Goal: Task Accomplishment & Management: Complete application form

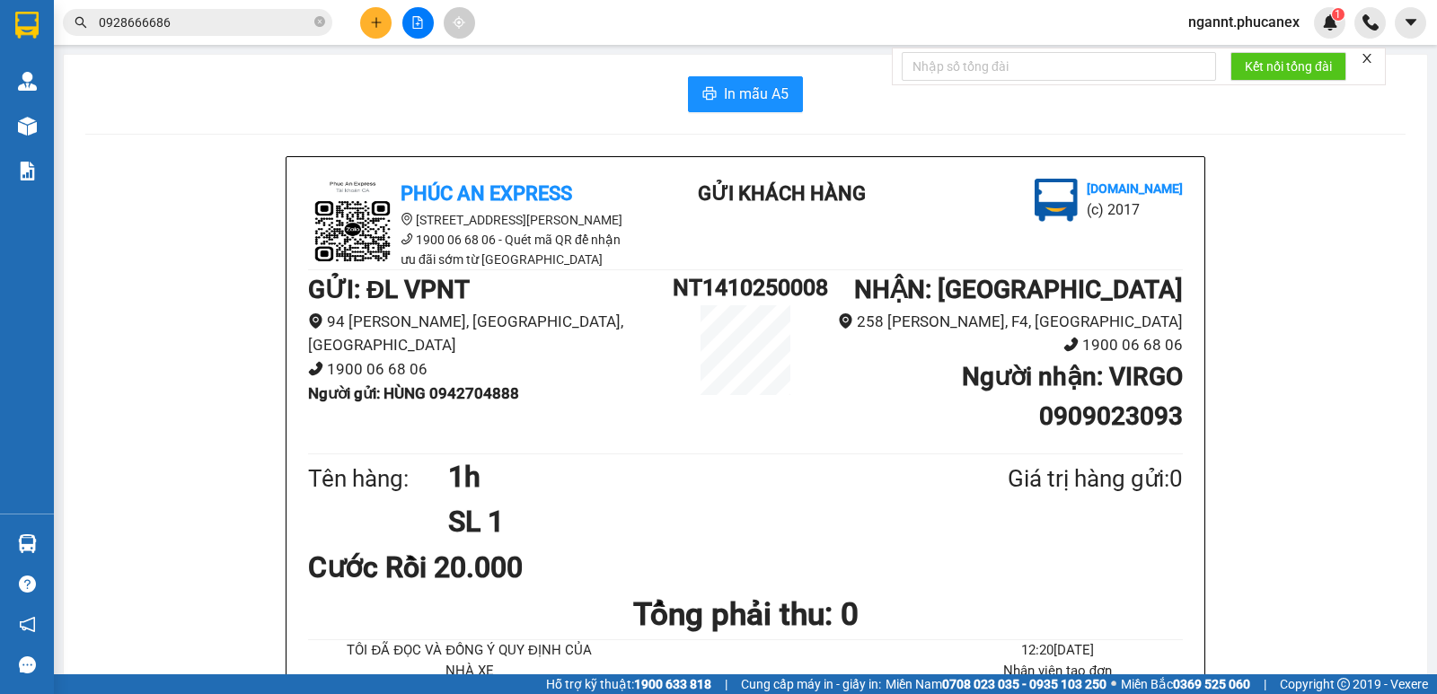
click at [383, 30] on button at bounding box center [375, 22] width 31 height 31
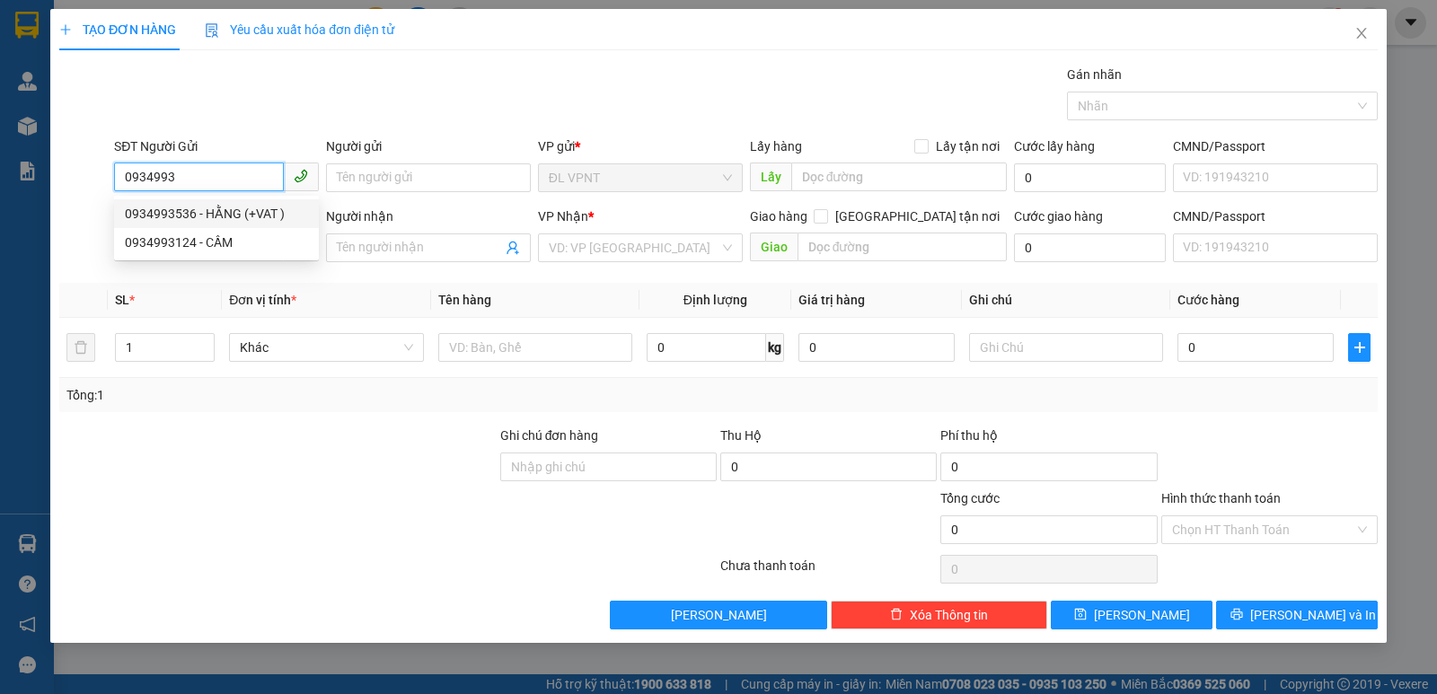
click at [219, 217] on div "0934993536 - HẰNG (+VAT )" at bounding box center [216, 214] width 183 height 20
type input "0934993536"
type input "HẰNG (+VAT )"
type input "0939690760"
type input "Quang"
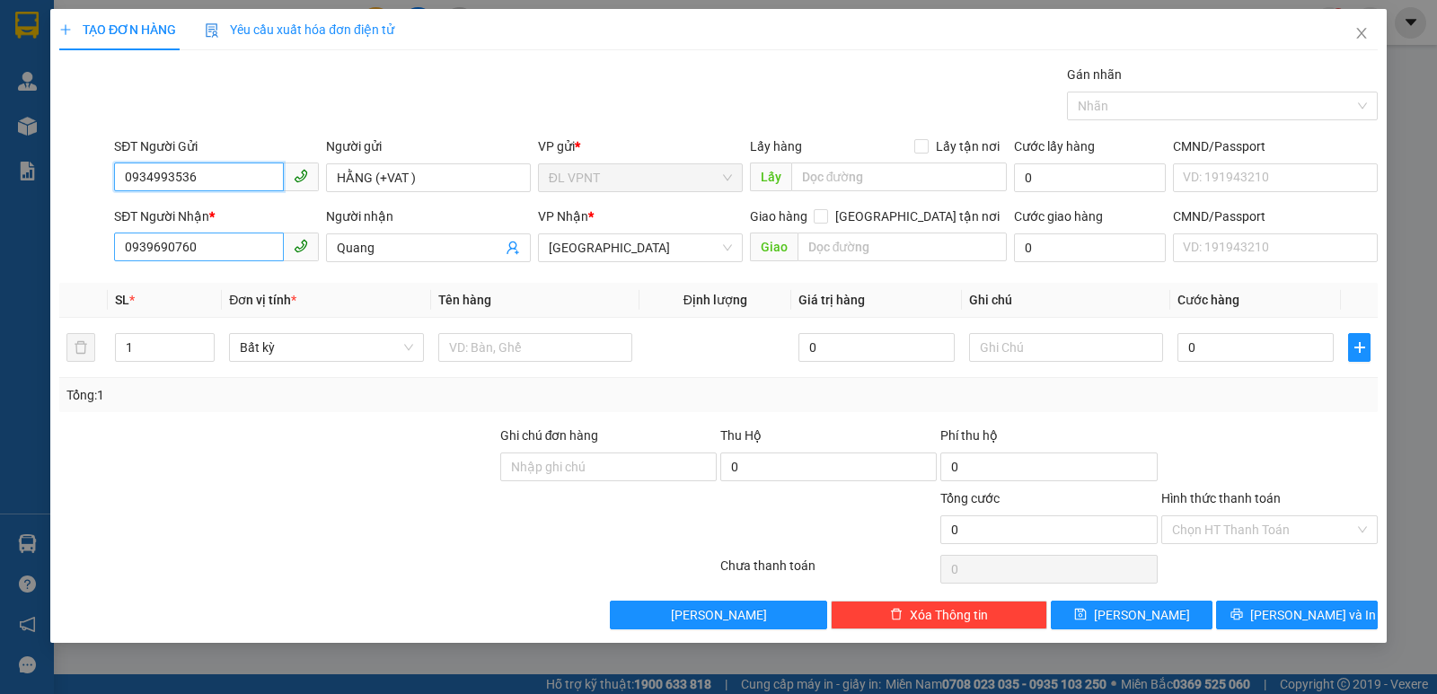
type input "0934993536"
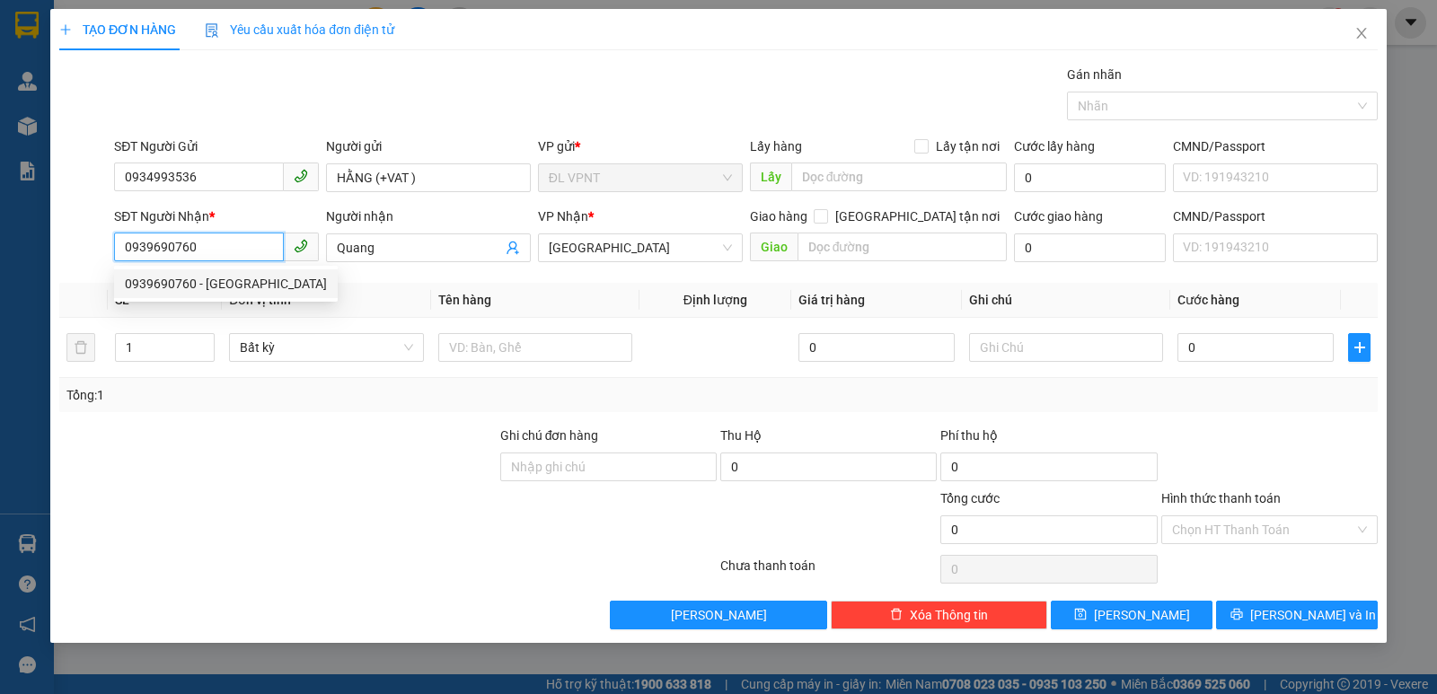
drag, startPoint x: 216, startPoint y: 255, endPoint x: 0, endPoint y: 266, distance: 215.8
click at [0, 266] on div "TẠO ĐƠN HÀNG Yêu cầu xuất hóa đơn điện tử Transit Pickup Surcharge Ids Transit …" at bounding box center [718, 347] width 1437 height 694
click at [192, 292] on div "0909847505 - HUY" at bounding box center [226, 284] width 202 height 20
type input "0909847505"
type input "HUY"
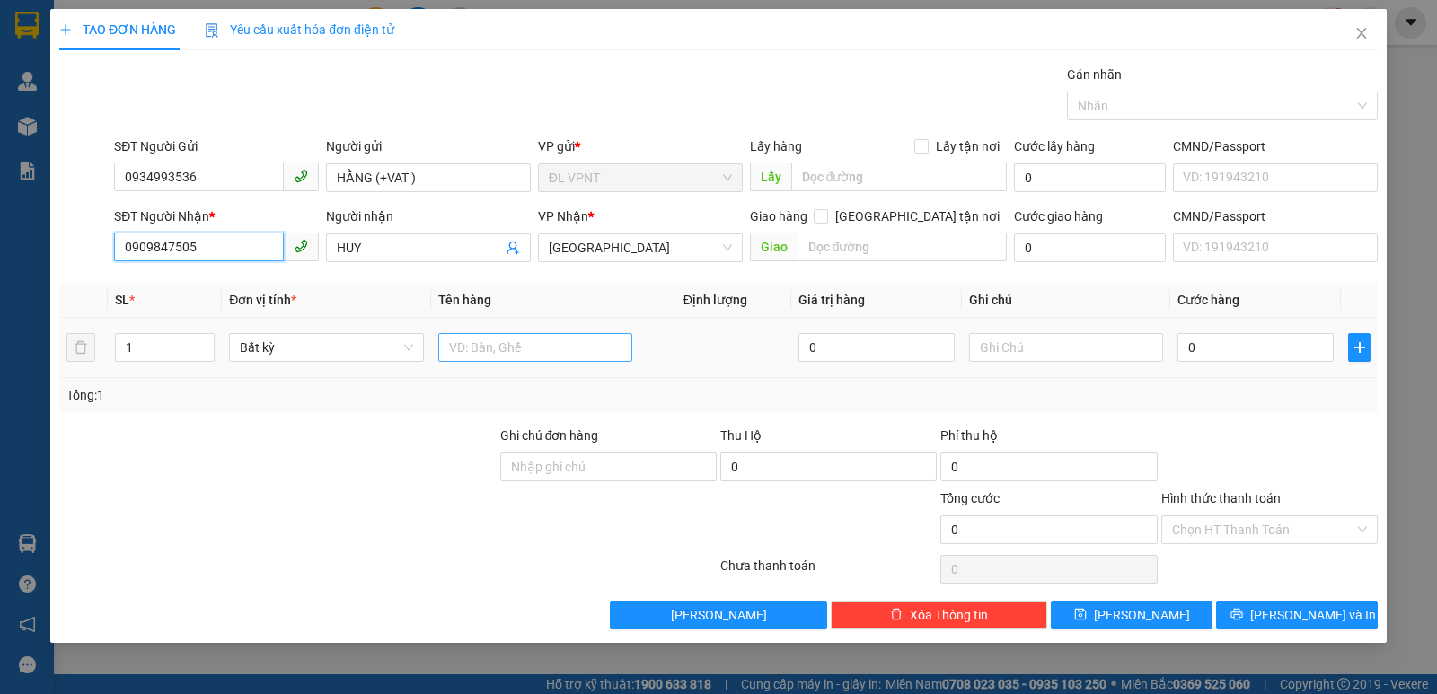
type input "0909847505"
click at [450, 352] on input "text" at bounding box center [535, 347] width 194 height 29
click at [200, 339] on span "up" at bounding box center [204, 343] width 11 height 11
type input "2"
click at [497, 340] on input "text" at bounding box center [535, 347] width 194 height 29
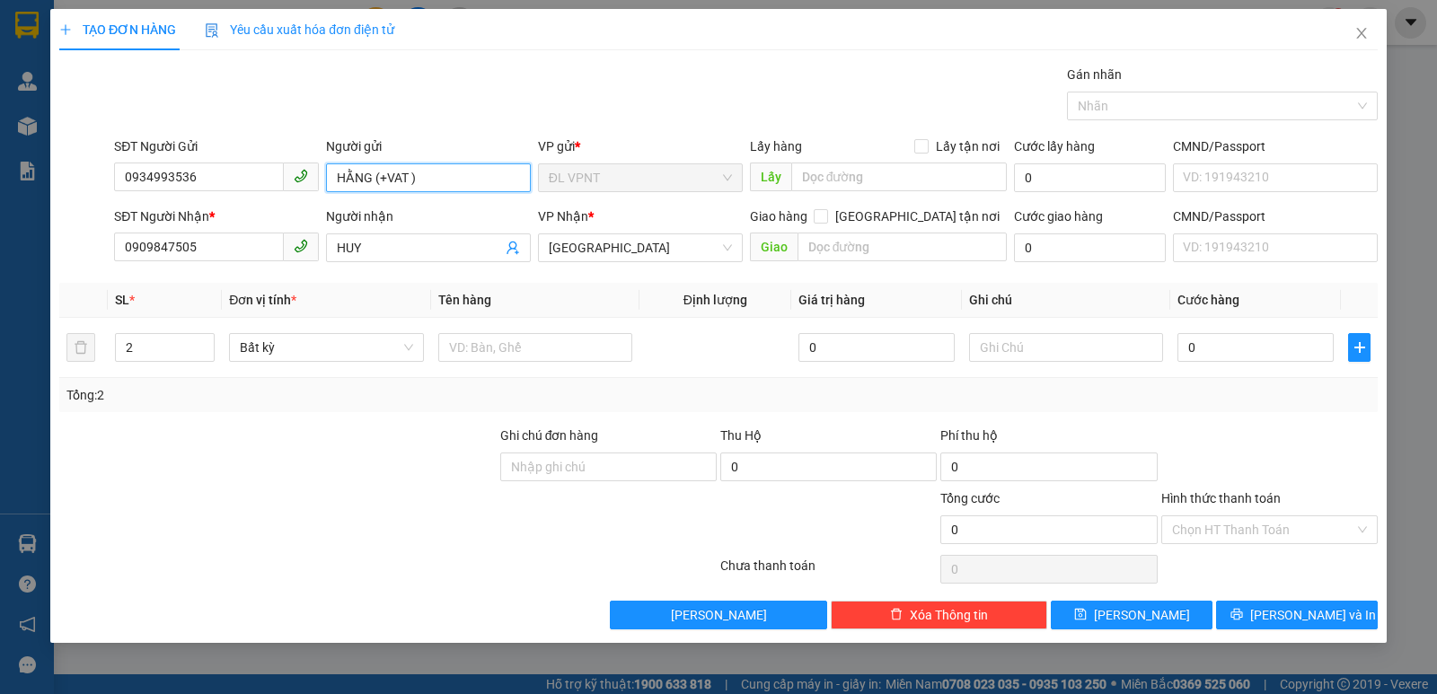
drag, startPoint x: 414, startPoint y: 180, endPoint x: 376, endPoint y: 182, distance: 37.8
click at [376, 182] on input "HẰNG (+VAT )" at bounding box center [428, 177] width 205 height 29
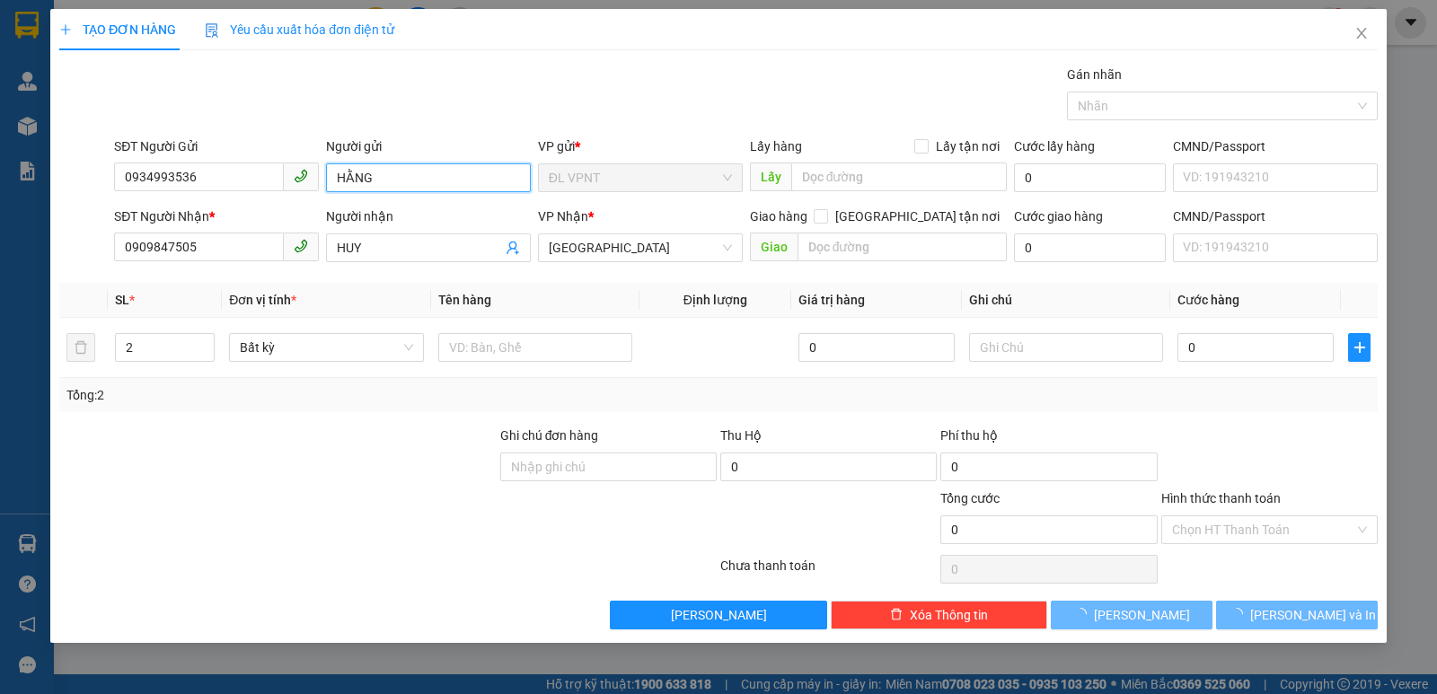
type input "HẰNG"
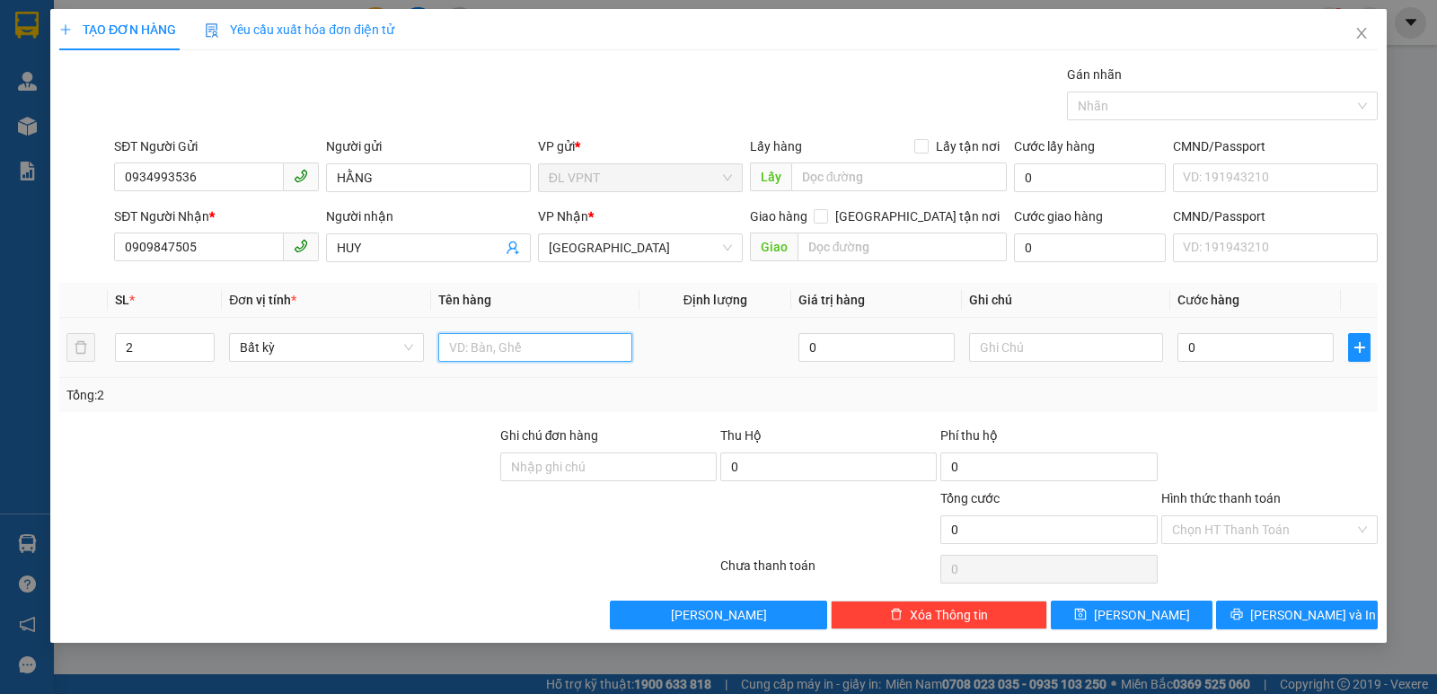
click at [504, 344] on input "text" at bounding box center [535, 347] width 194 height 29
type input "1tx+1tg"
click at [1193, 356] on input "0" at bounding box center [1255, 347] width 156 height 29
type input "8"
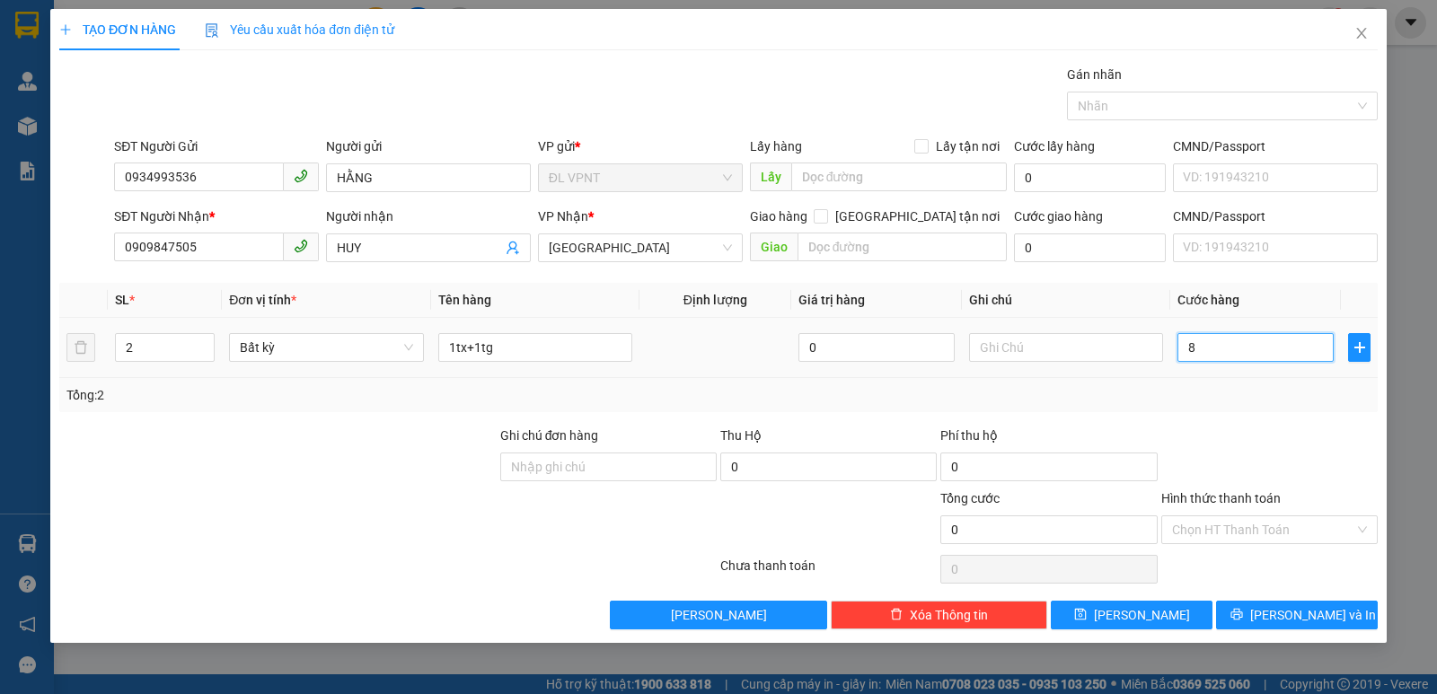
type input "8"
type input "80"
drag, startPoint x: 1213, startPoint y: 418, endPoint x: 1199, endPoint y: 372, distance: 48.9
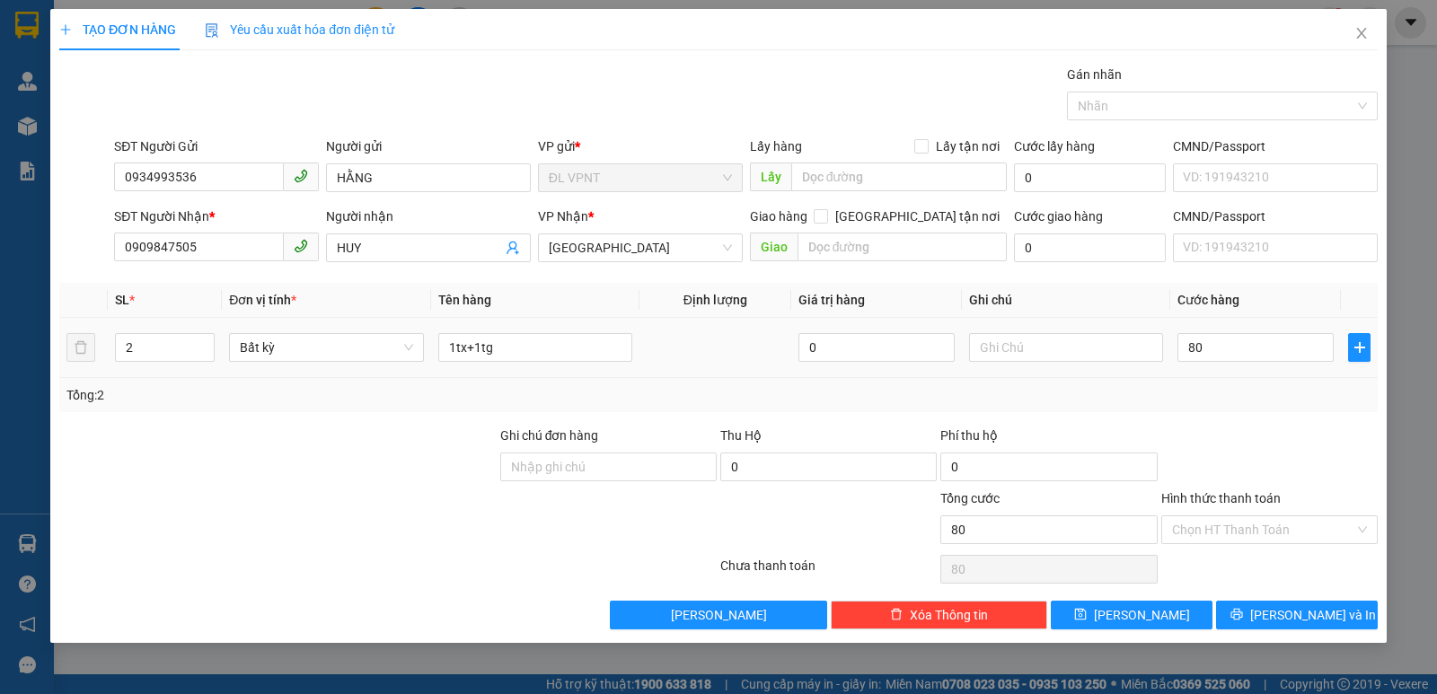
click at [1213, 416] on div "Transit Pickup Surcharge Ids Transit Deliver Surcharge Ids Transit Deliver Surc…" at bounding box center [718, 347] width 1318 height 565
type input "80.000"
click at [1207, 540] on input "Hình thức thanh toán" at bounding box center [1263, 529] width 182 height 27
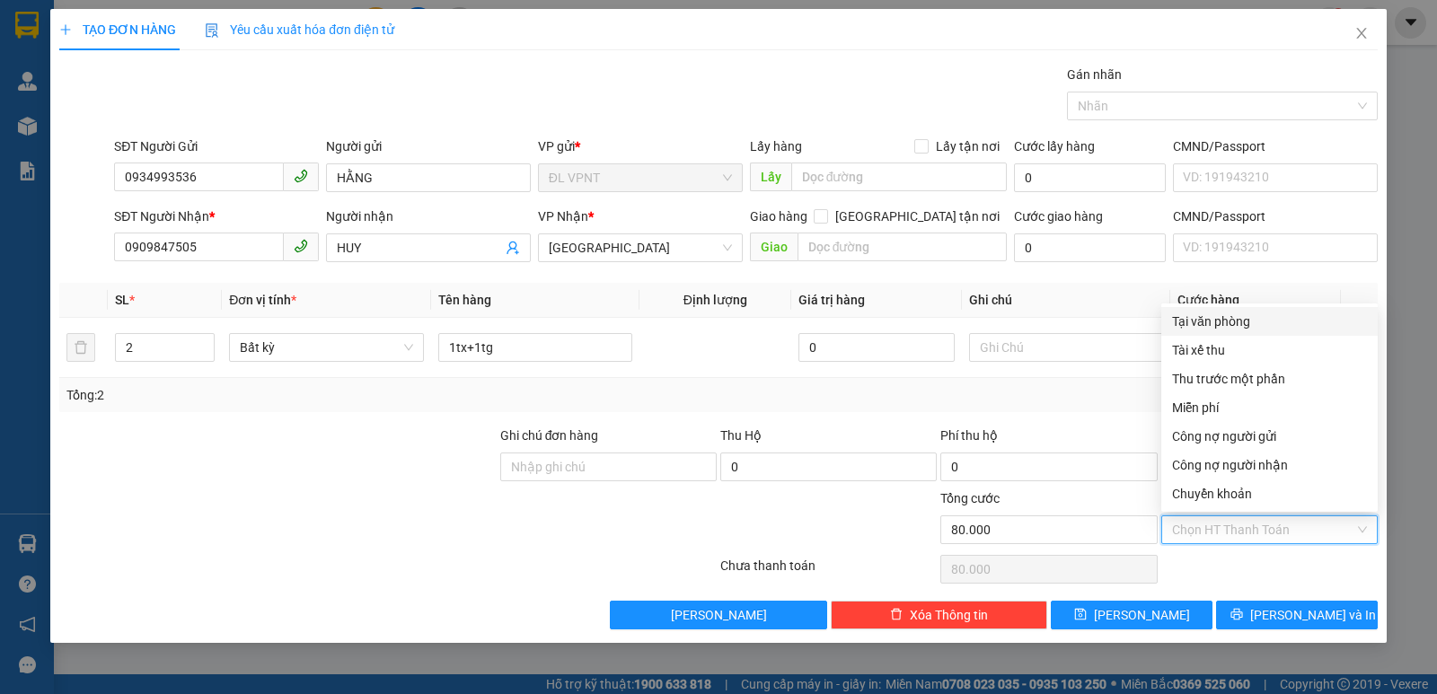
click at [1230, 310] on div "Tại văn phòng" at bounding box center [1269, 321] width 216 height 29
type input "0"
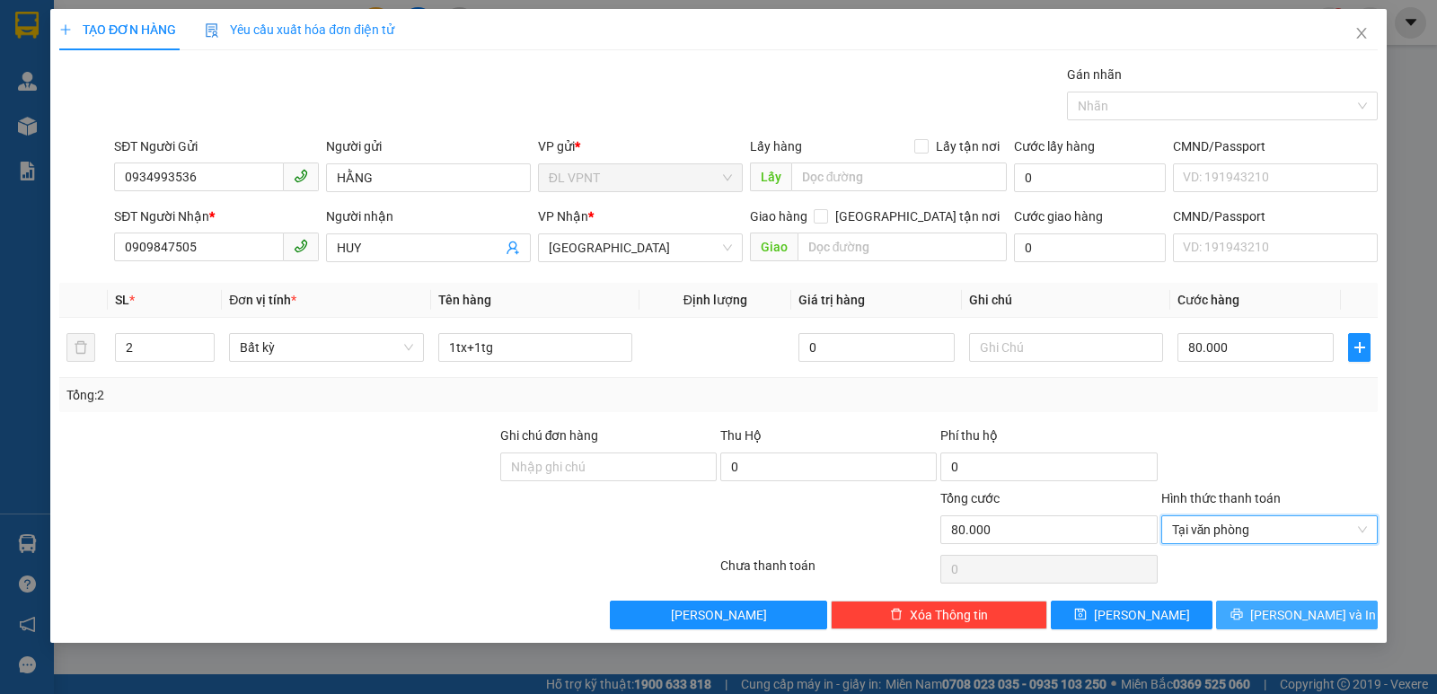
click at [1278, 605] on button "[PERSON_NAME] và In" at bounding box center [1297, 615] width 162 height 29
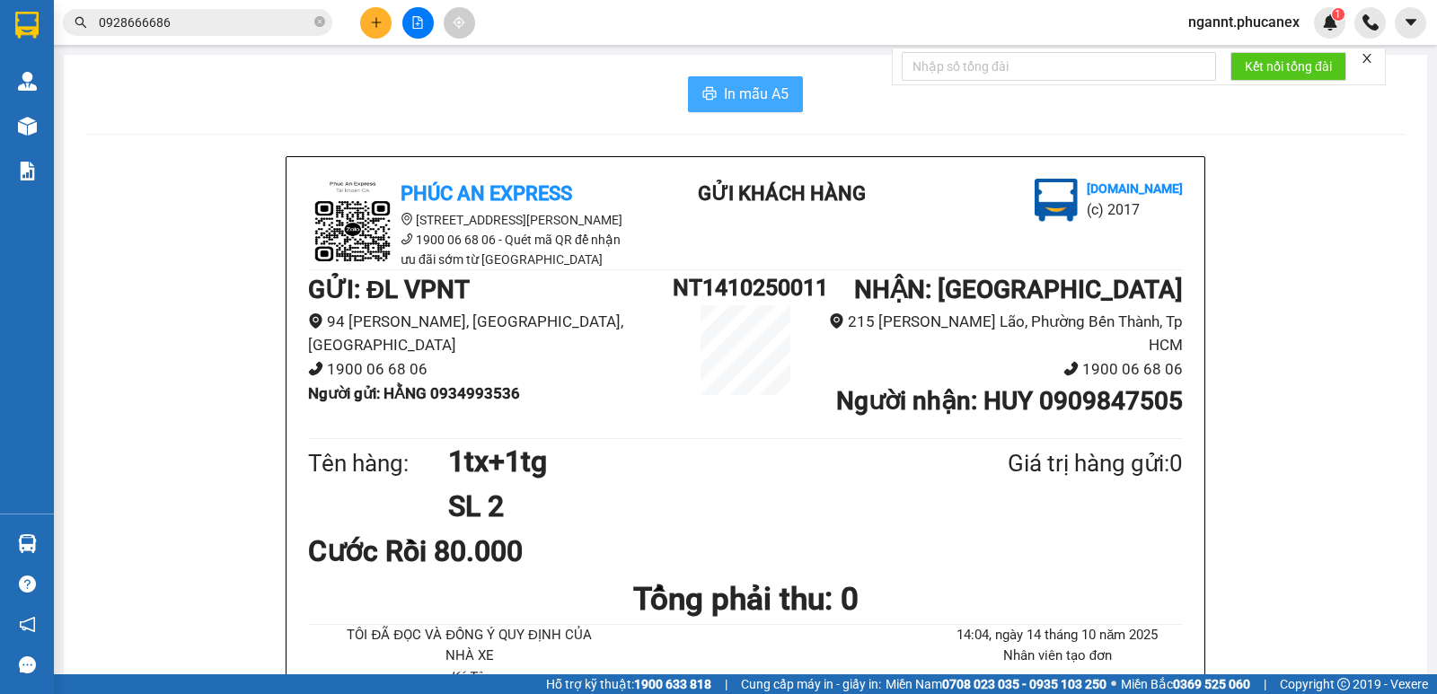
click at [756, 88] on span "In mẫu A5" at bounding box center [756, 94] width 65 height 22
click at [390, 28] on button at bounding box center [375, 22] width 31 height 31
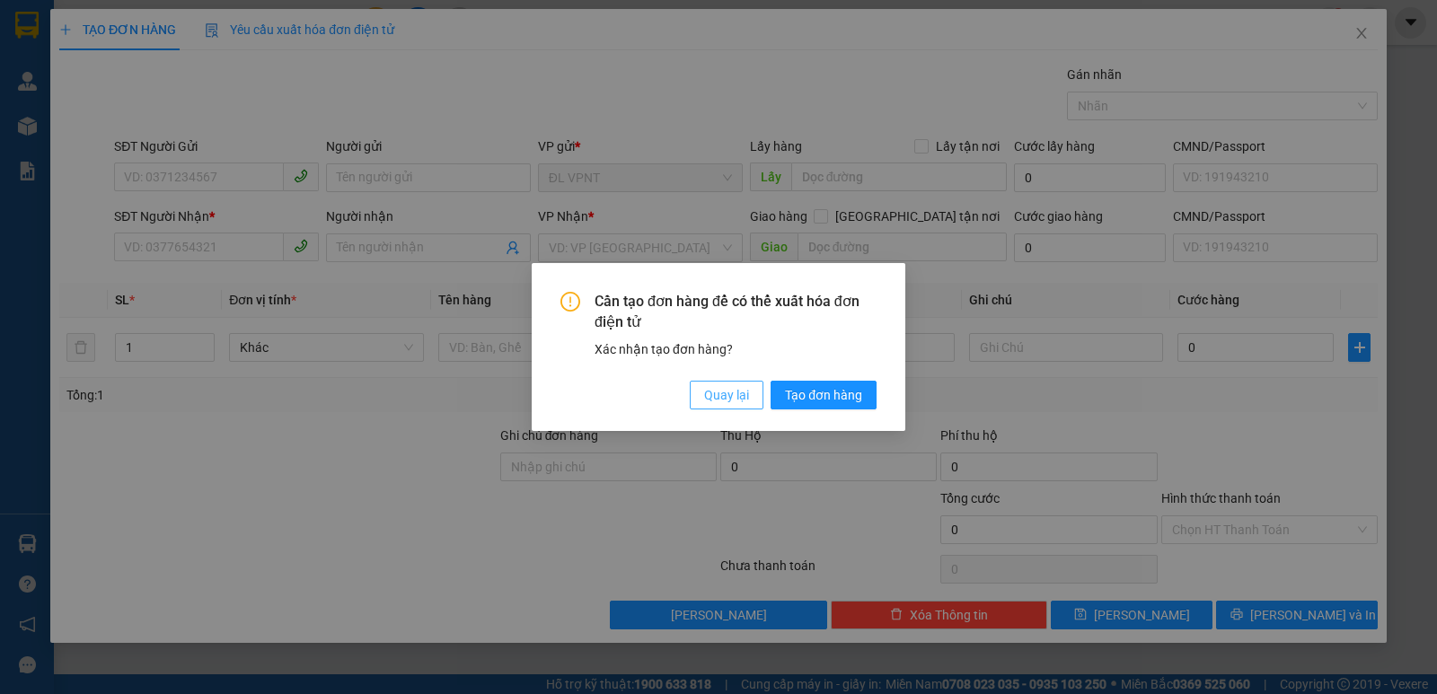
drag, startPoint x: 744, startPoint y: 403, endPoint x: 611, endPoint y: 380, distance: 135.8
click at [743, 403] on span "Quay lại" at bounding box center [726, 395] width 45 height 20
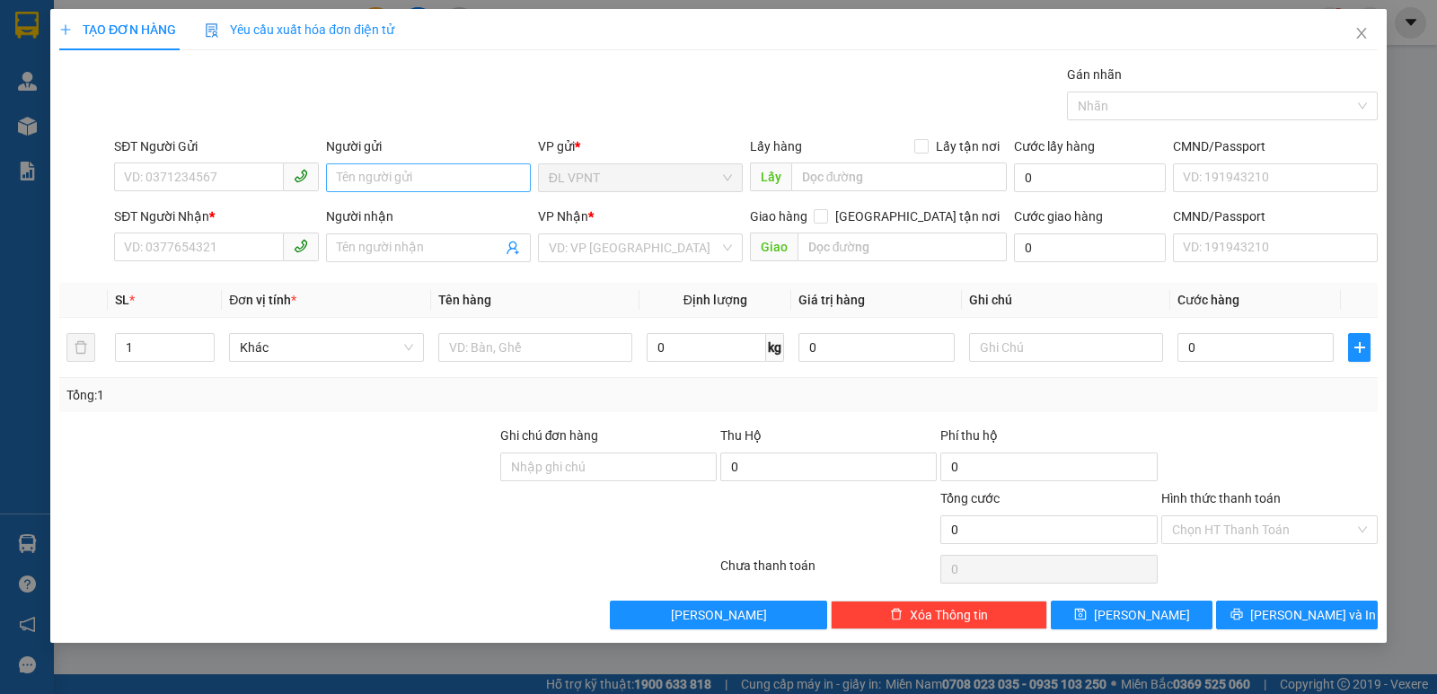
drag, startPoint x: 453, startPoint y: 194, endPoint x: 441, endPoint y: 166, distance: 30.2
click at [451, 191] on div "Người gửi Tên người gửi" at bounding box center [428, 167] width 205 height 63
click at [441, 165] on input "Người gửi" at bounding box center [428, 177] width 205 height 29
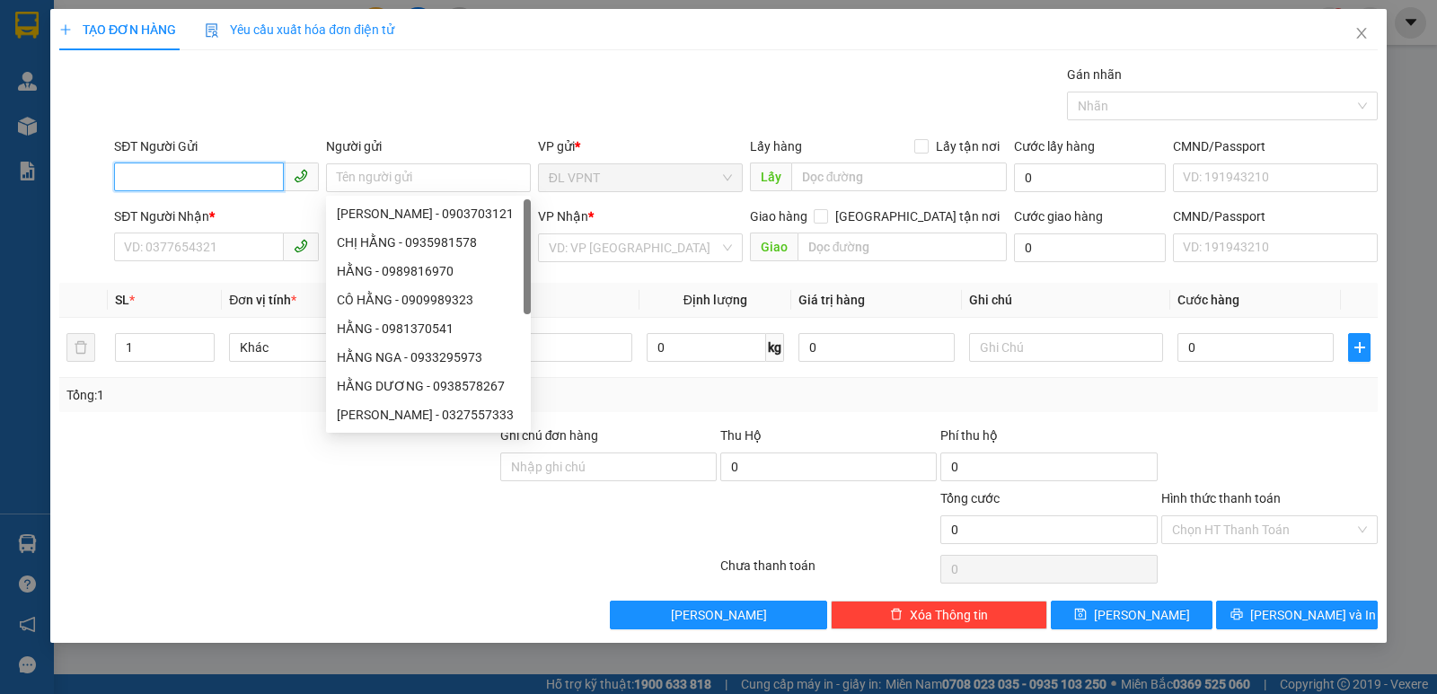
click at [152, 170] on input "SĐT Người Gửi" at bounding box center [199, 177] width 170 height 29
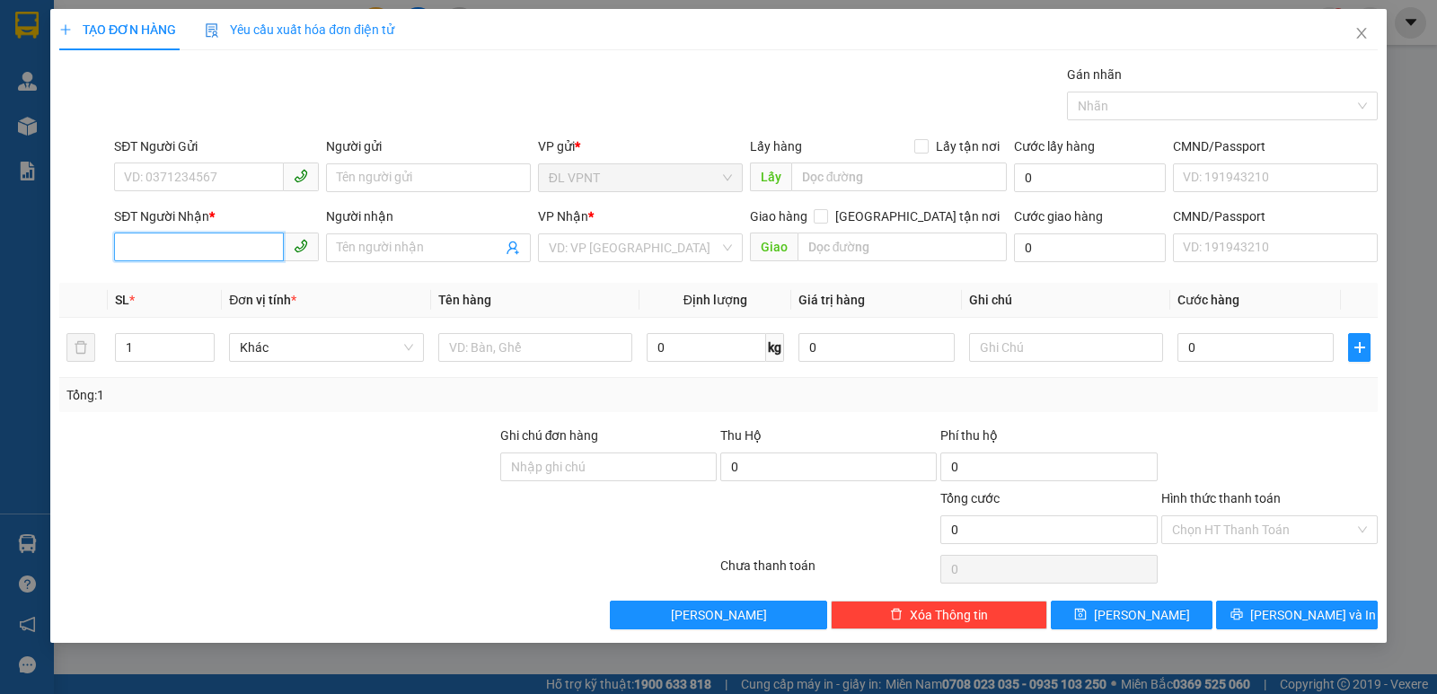
click at [141, 241] on input "SĐT Người Nhận *" at bounding box center [199, 247] width 170 height 29
click at [180, 277] on div "0903100983 - THÔNG" at bounding box center [216, 284] width 183 height 20
type input "0903100983"
type input "THÔNG"
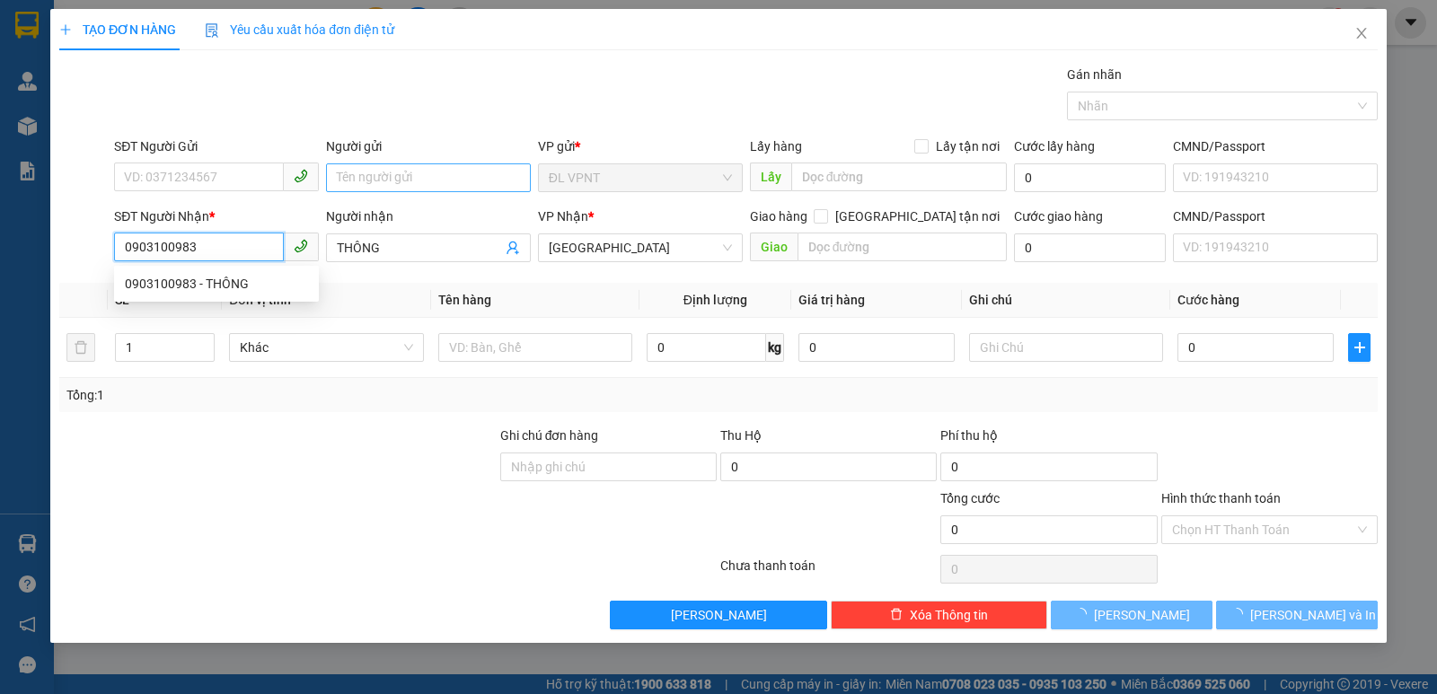
type input "0903100983"
click at [360, 173] on input "Người gửi" at bounding box center [428, 177] width 205 height 29
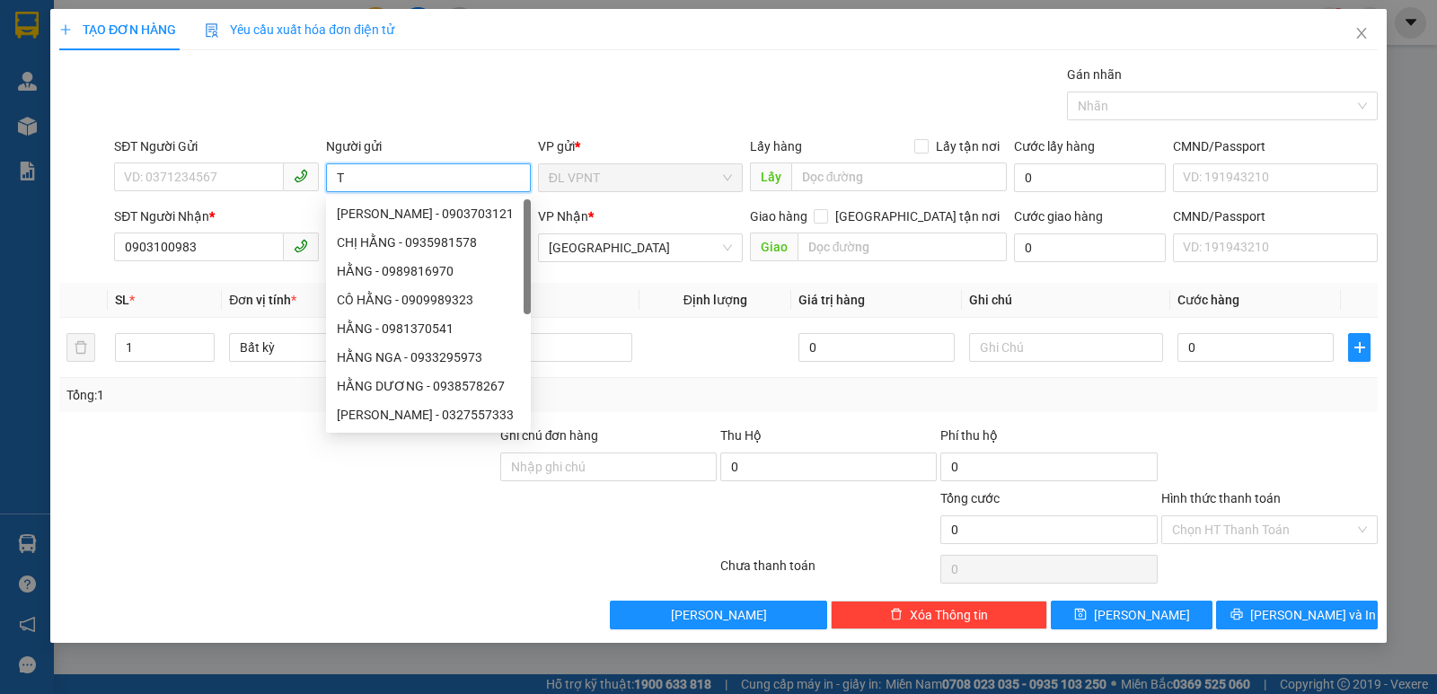
paste input "ÌNH"
type input "TÌNH"
click at [625, 282] on div "Transit Pickup Surcharge Ids Transit Deliver Surcharge Ids Transit Deliver Surc…" at bounding box center [718, 347] width 1318 height 565
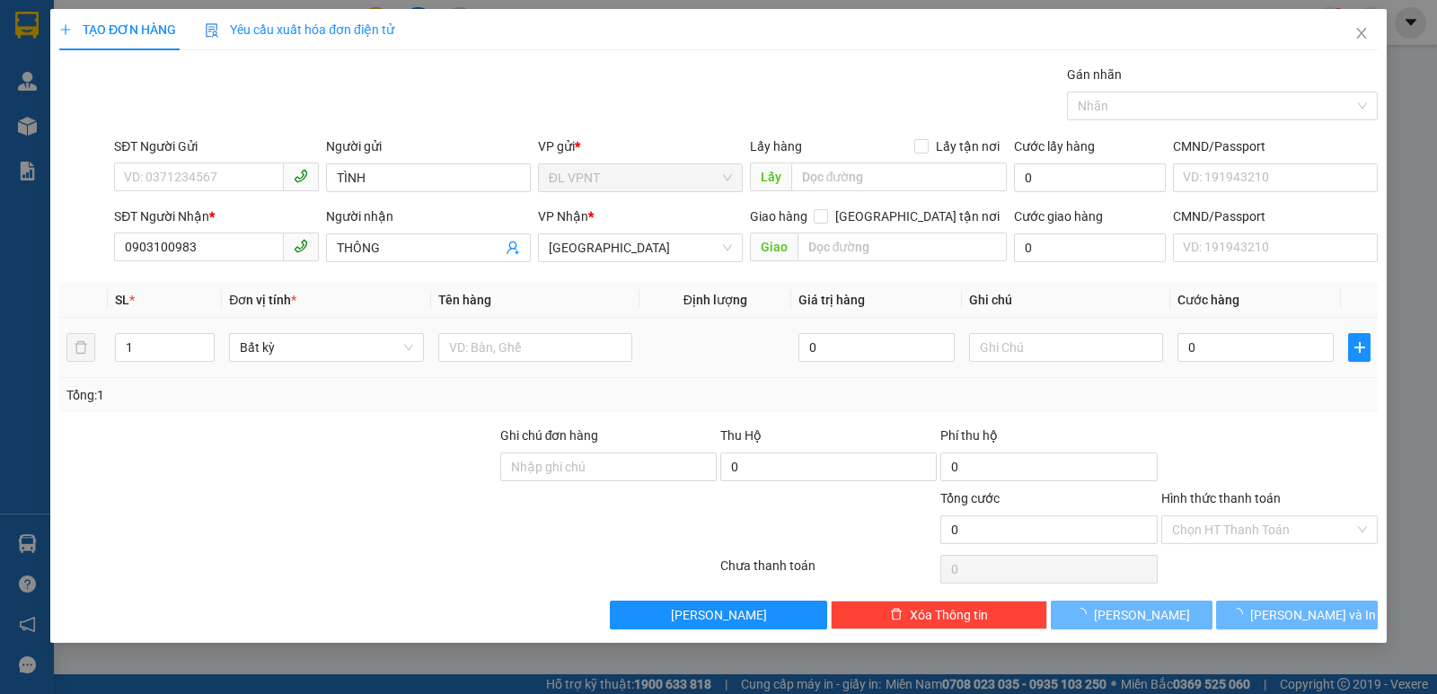
click at [585, 365] on td at bounding box center [535, 348] width 208 height 60
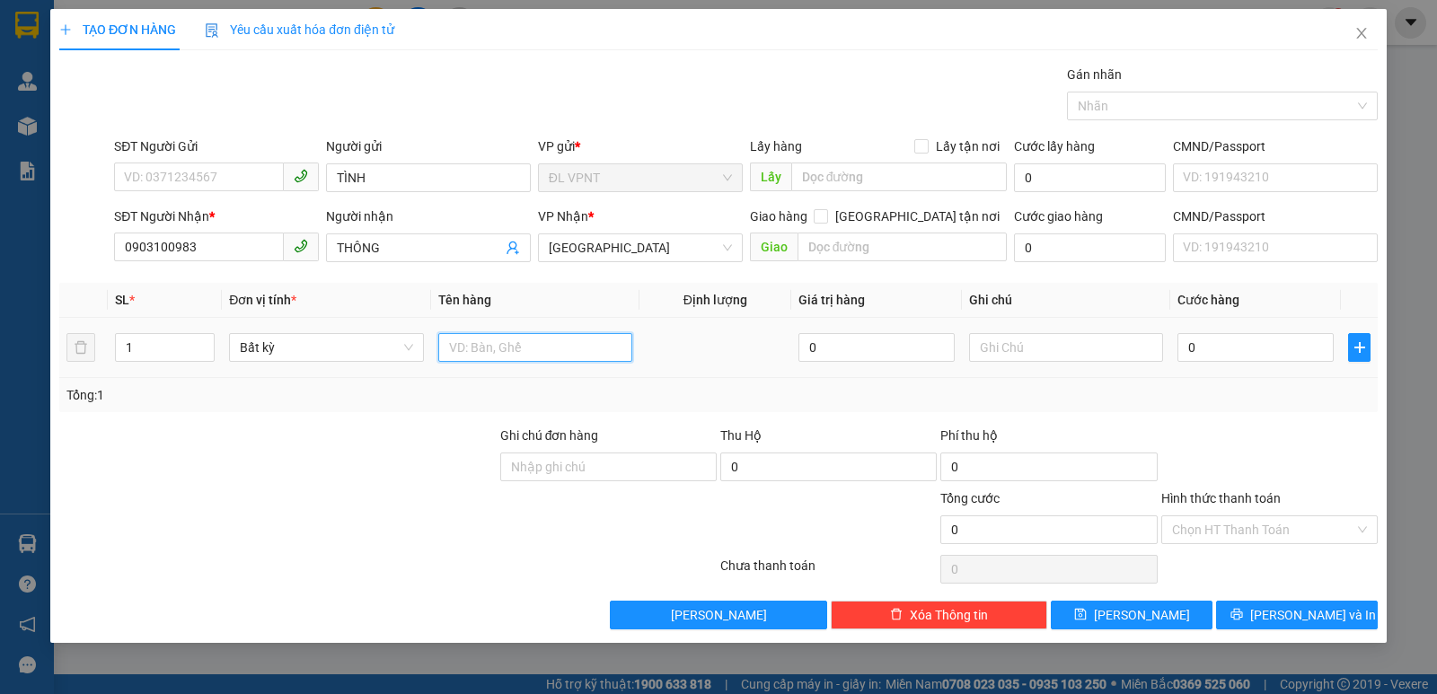
click at [555, 354] on input "text" at bounding box center [535, 347] width 194 height 29
type input "1T"
click at [1201, 346] on input "0" at bounding box center [1255, 347] width 156 height 29
type input "3"
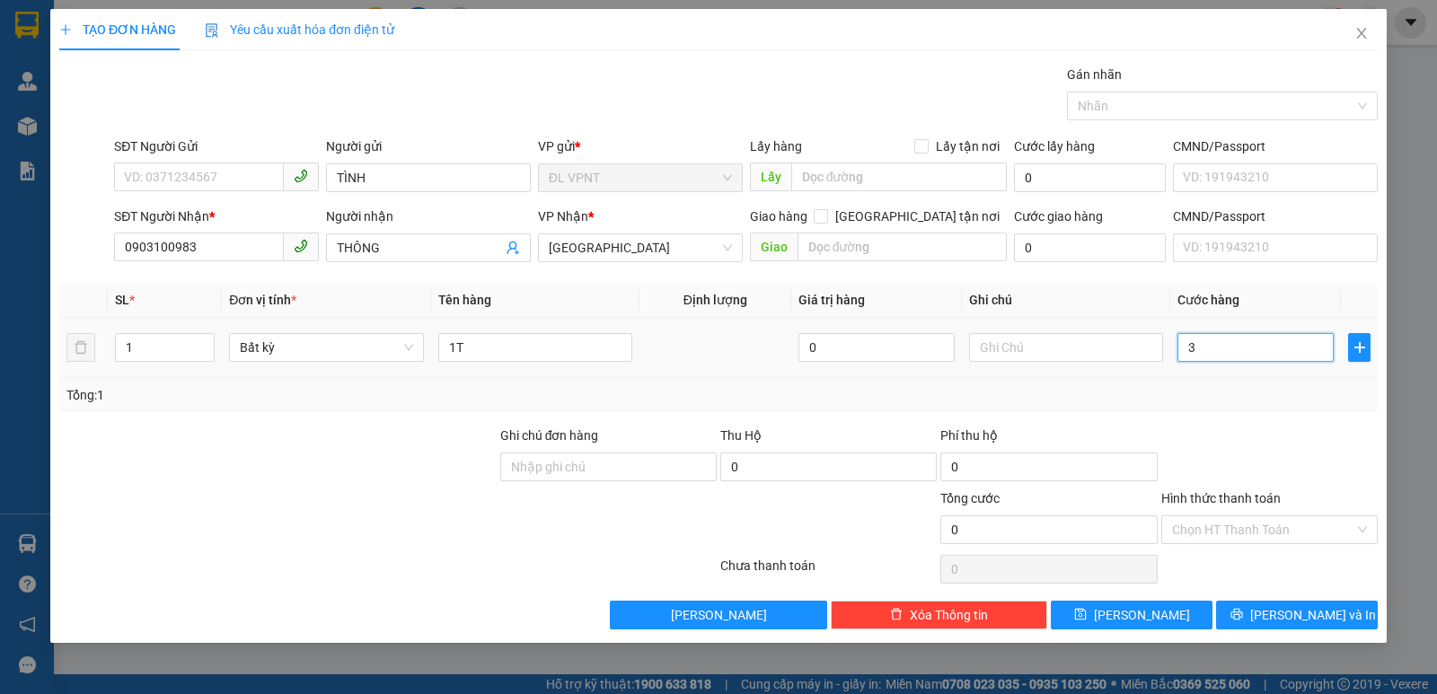
type input "3"
type input "30"
click at [1287, 485] on div at bounding box center [1269, 457] width 220 height 63
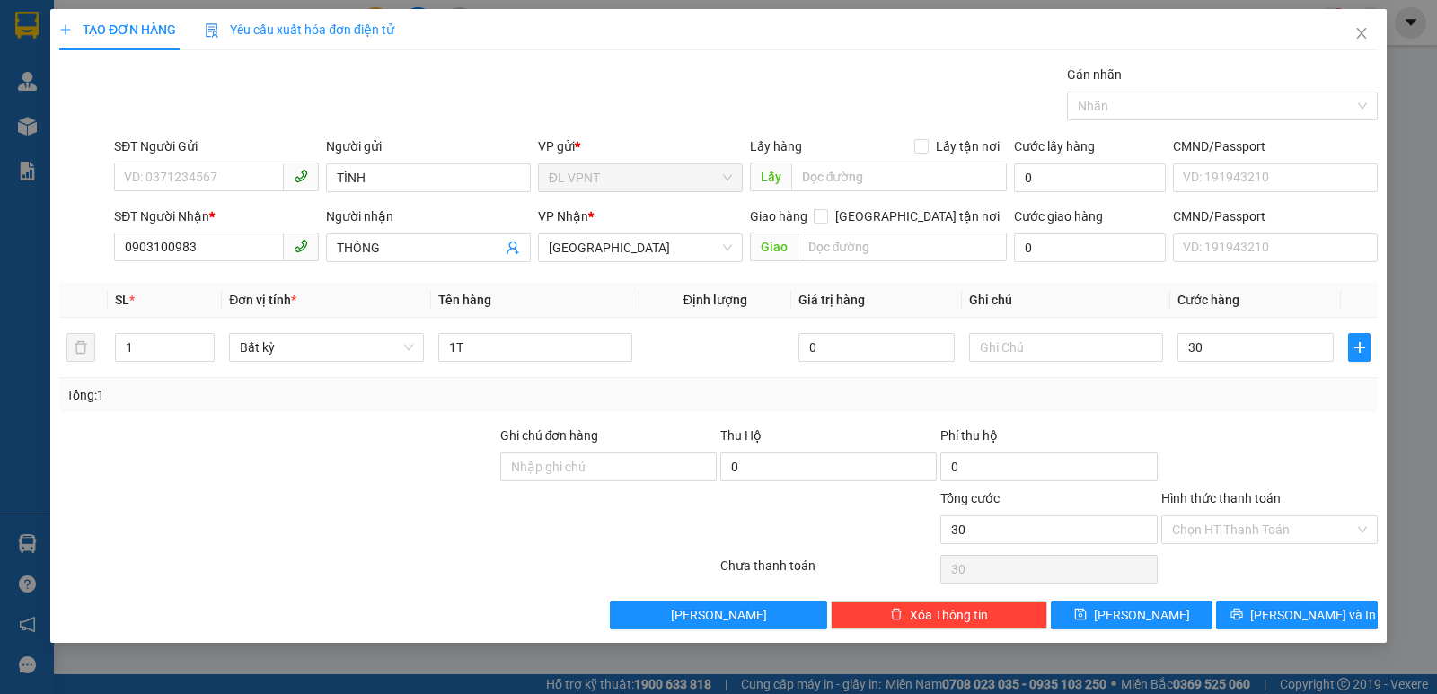
type input "30.000"
click at [1358, 616] on button "[PERSON_NAME] và In" at bounding box center [1297, 615] width 162 height 29
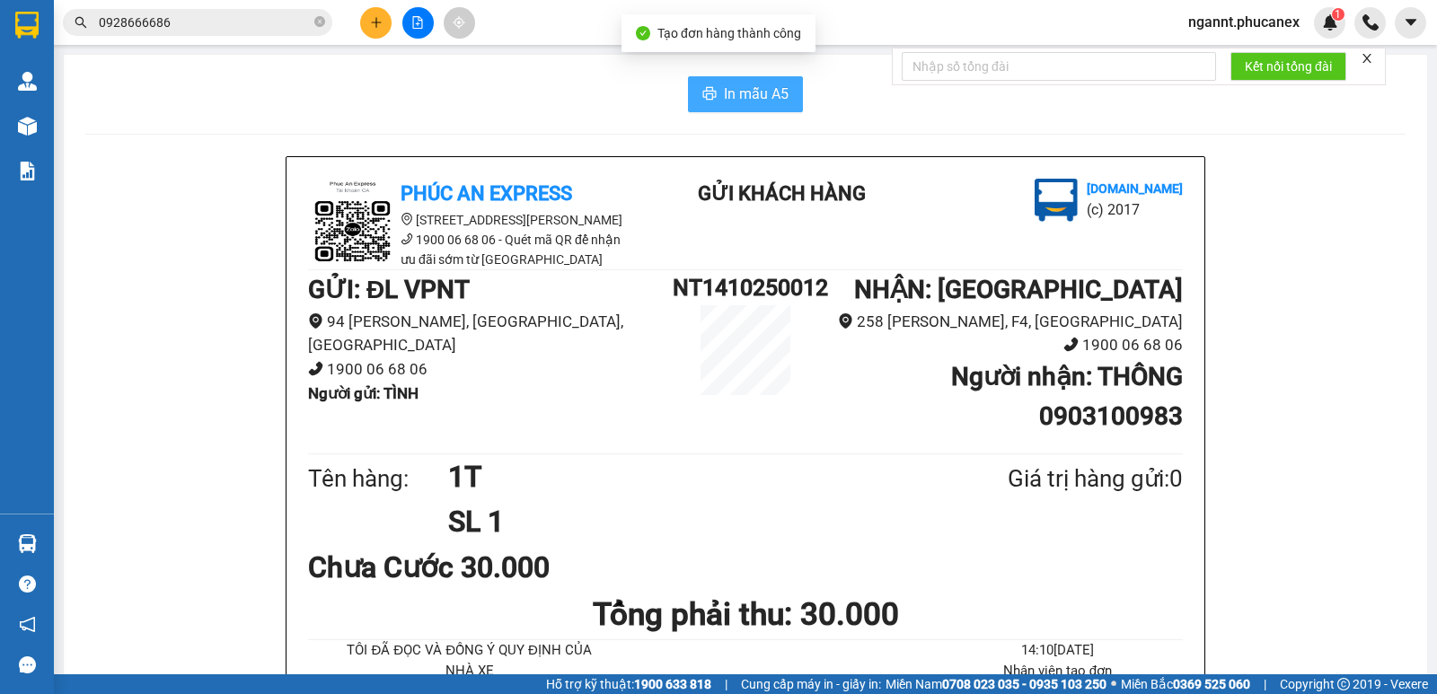
click at [699, 83] on button "In mẫu A5" at bounding box center [745, 94] width 115 height 36
click at [386, 26] on button at bounding box center [375, 22] width 31 height 31
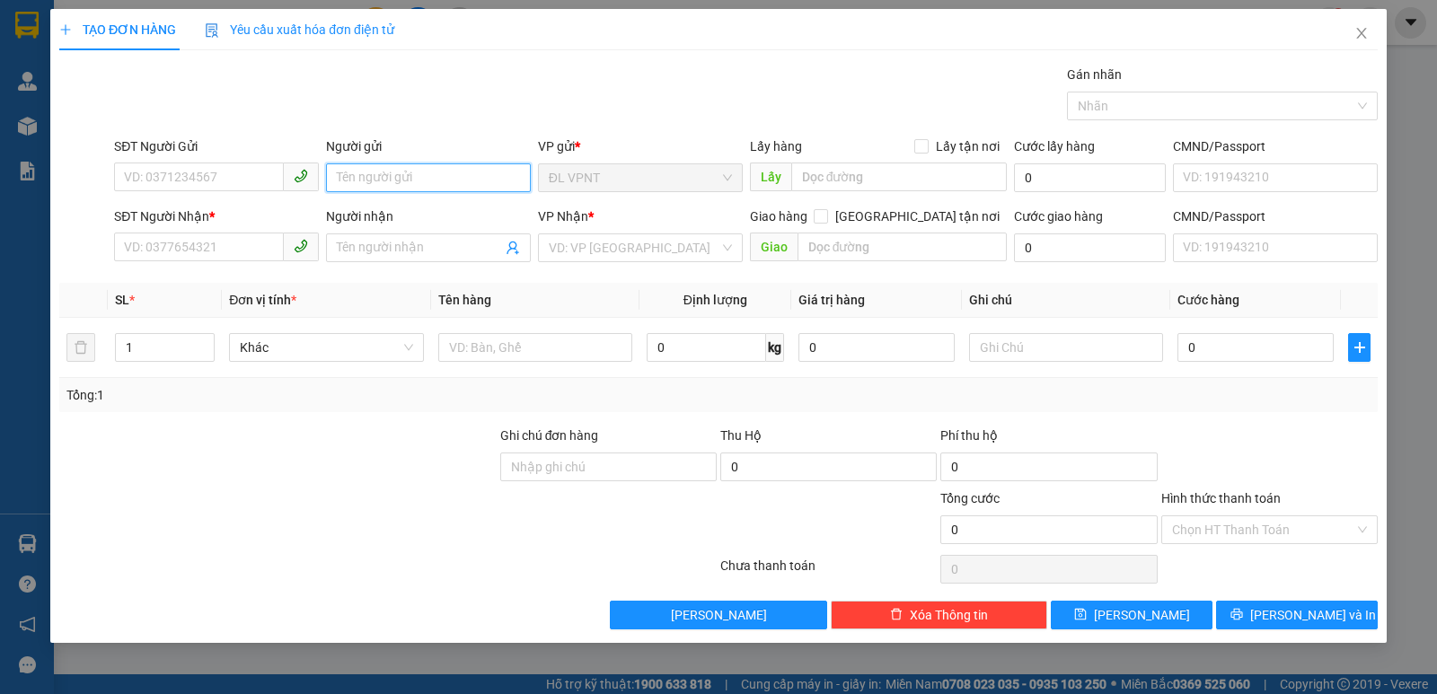
click at [428, 173] on input "Người gửi" at bounding box center [428, 177] width 205 height 29
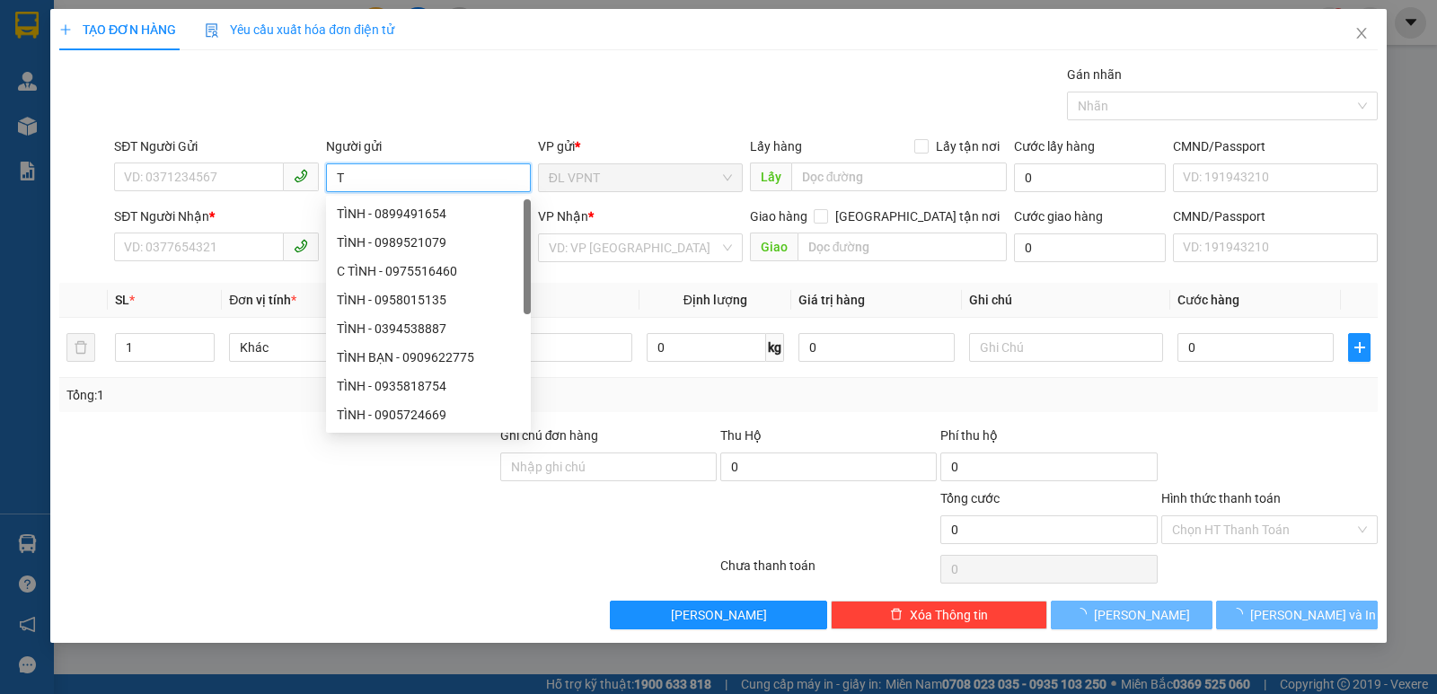
paste input "ÌNH"
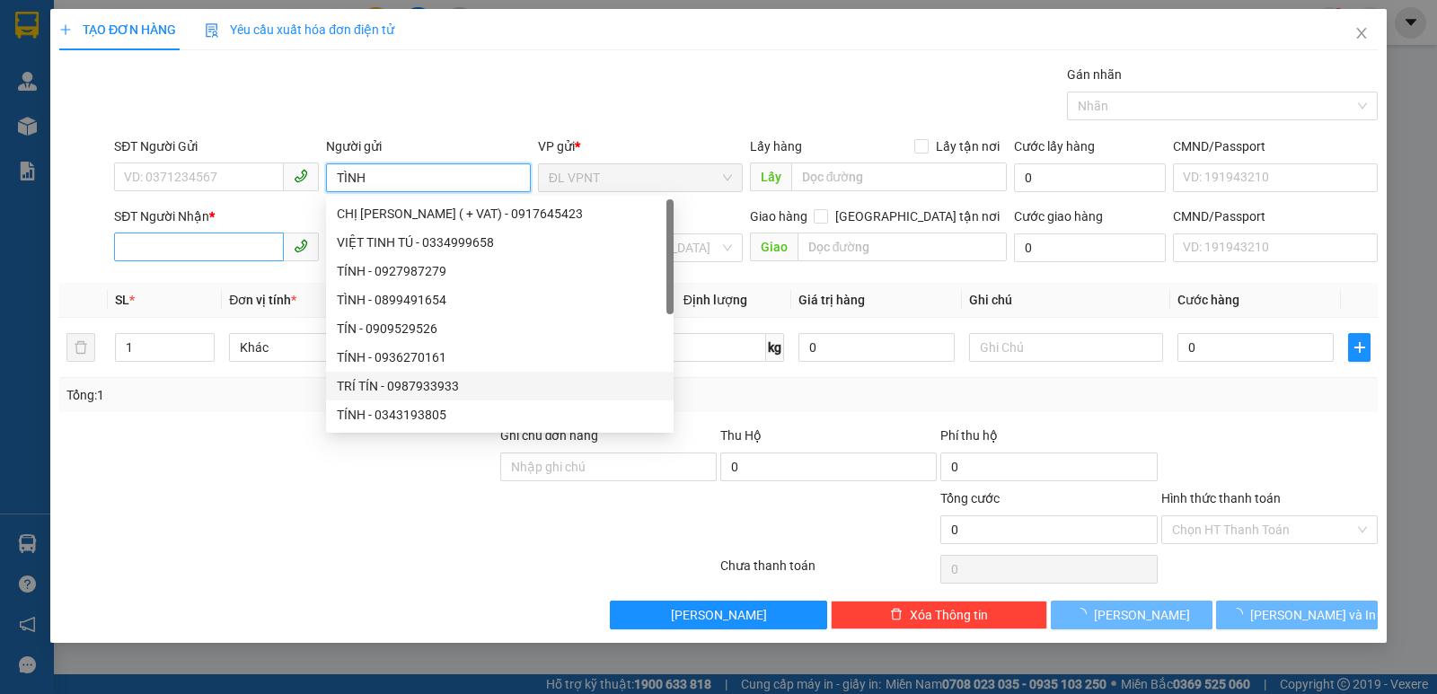
type input "TÌNH"
click at [261, 253] on input "SĐT Người Nhận *" at bounding box center [199, 247] width 170 height 29
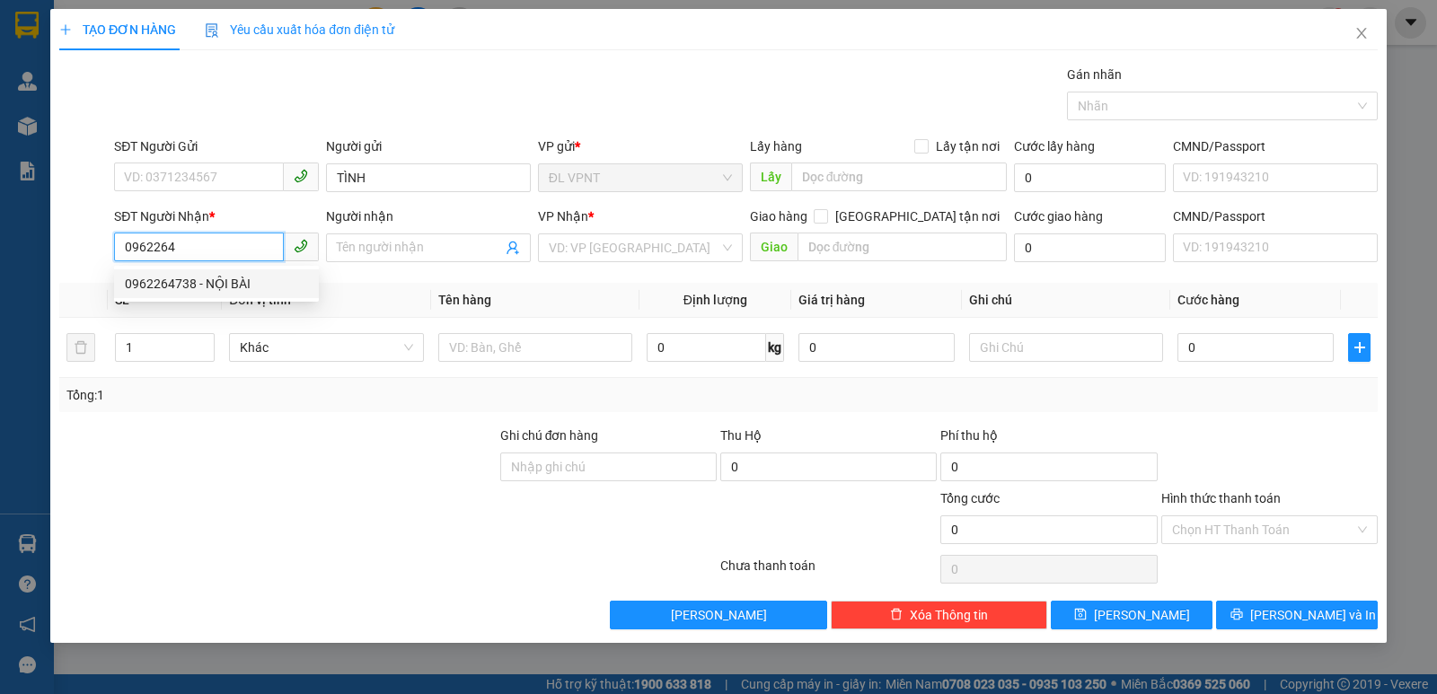
click at [251, 282] on div "0962264738 - NỘI BÀI" at bounding box center [216, 284] width 183 height 20
type input "0962264738"
type input "NỘI BÀI"
type input "0962264738"
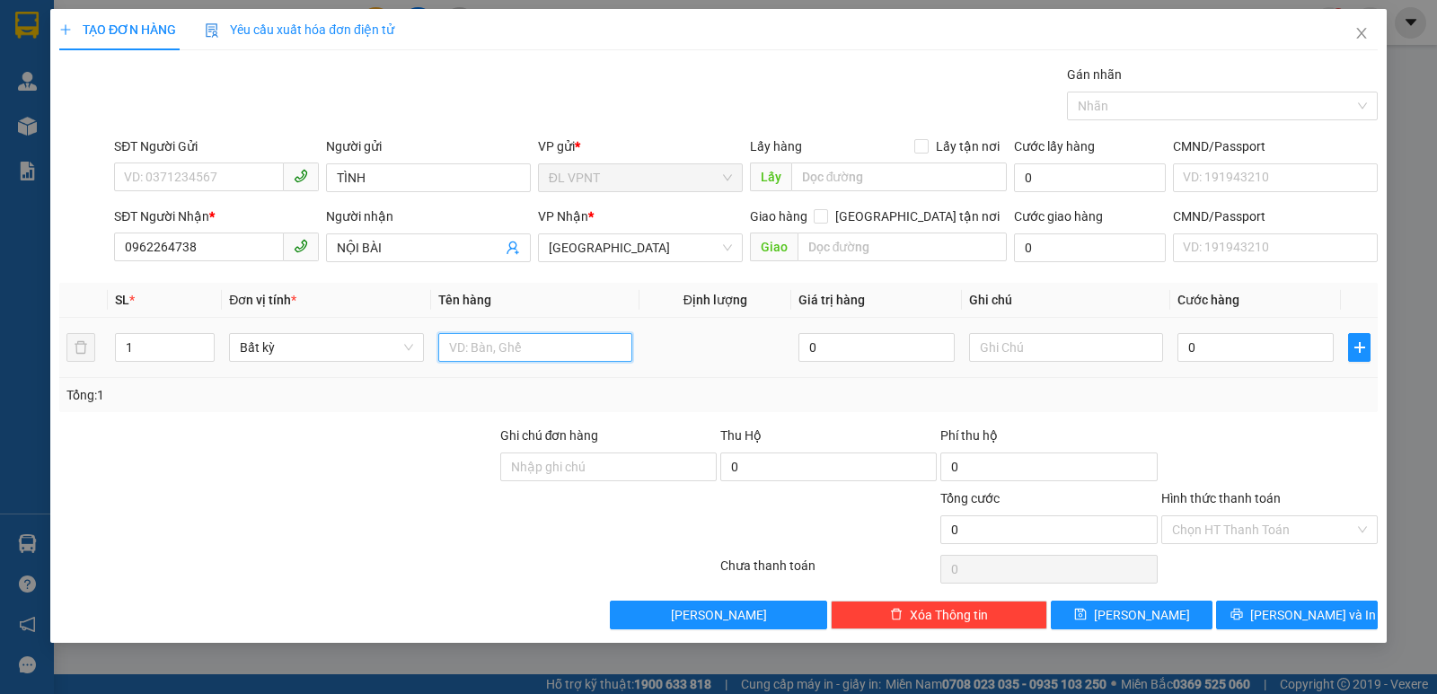
click at [530, 343] on input "text" at bounding box center [535, 347] width 194 height 29
click at [83, 339] on tr "1 Bất kỳ 0 0" at bounding box center [718, 348] width 1318 height 60
type input "8"
click at [493, 351] on input "text" at bounding box center [535, 347] width 194 height 29
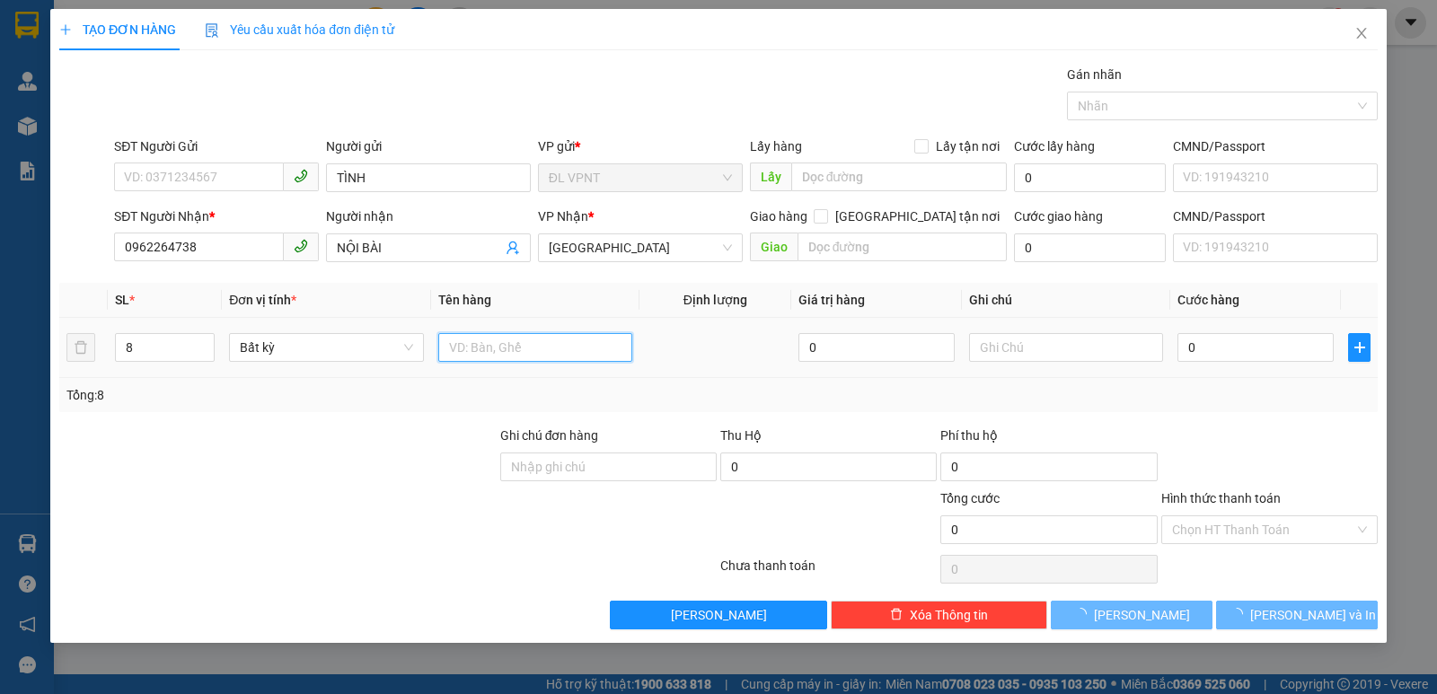
type input "6"
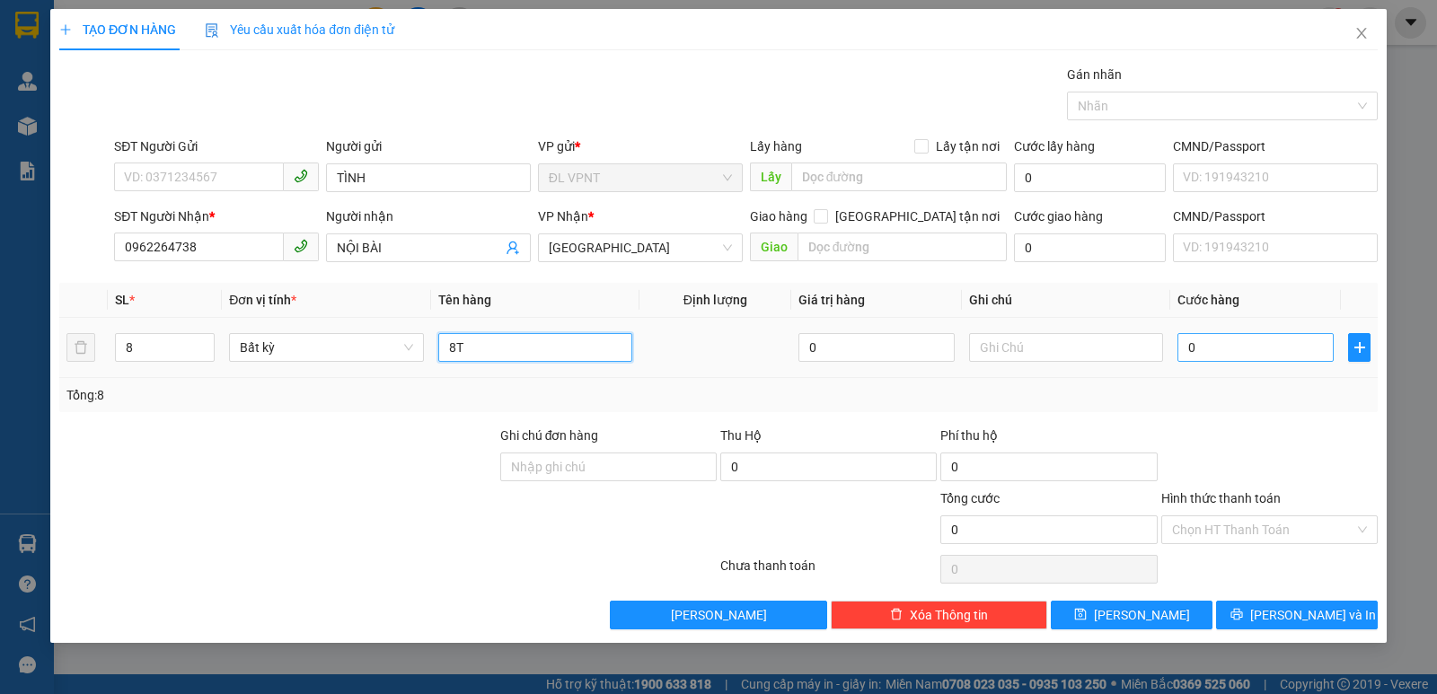
type input "8T"
click at [1248, 348] on input "0" at bounding box center [1255, 347] width 156 height 29
type input "4"
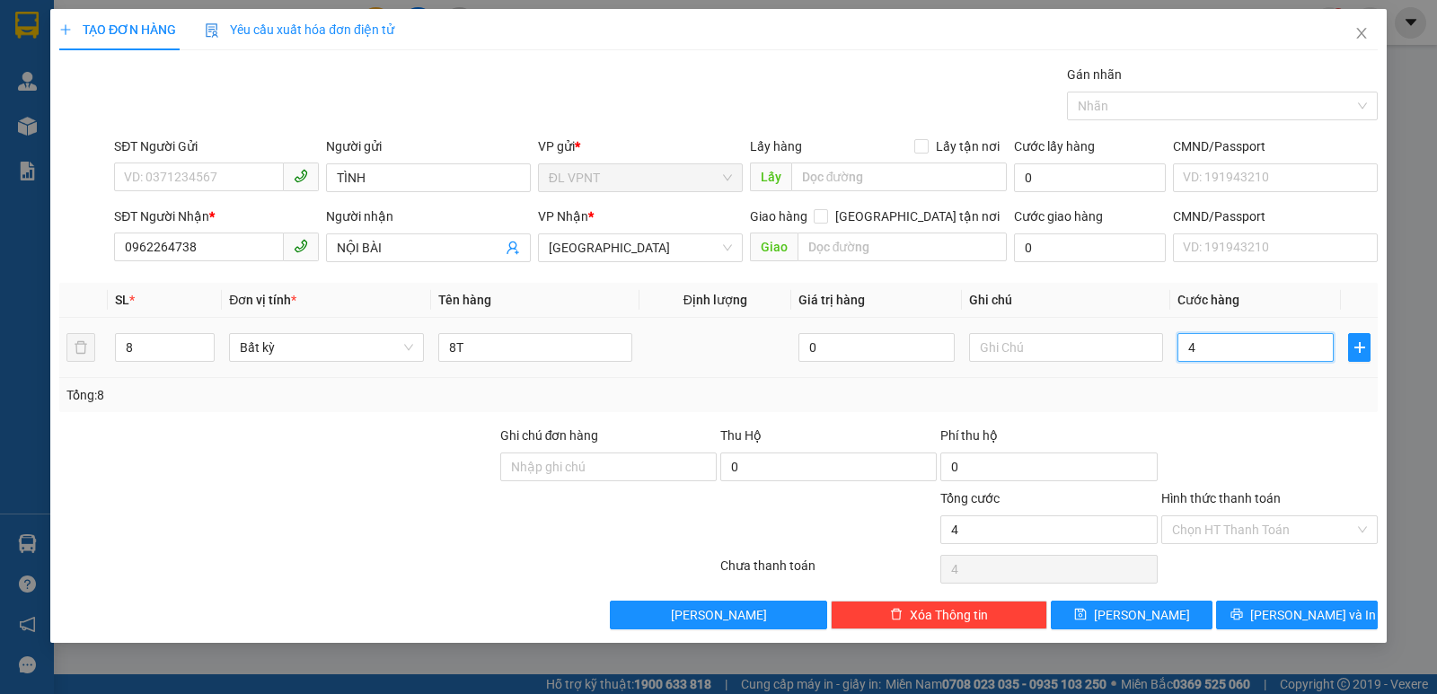
type input "40"
type input "400"
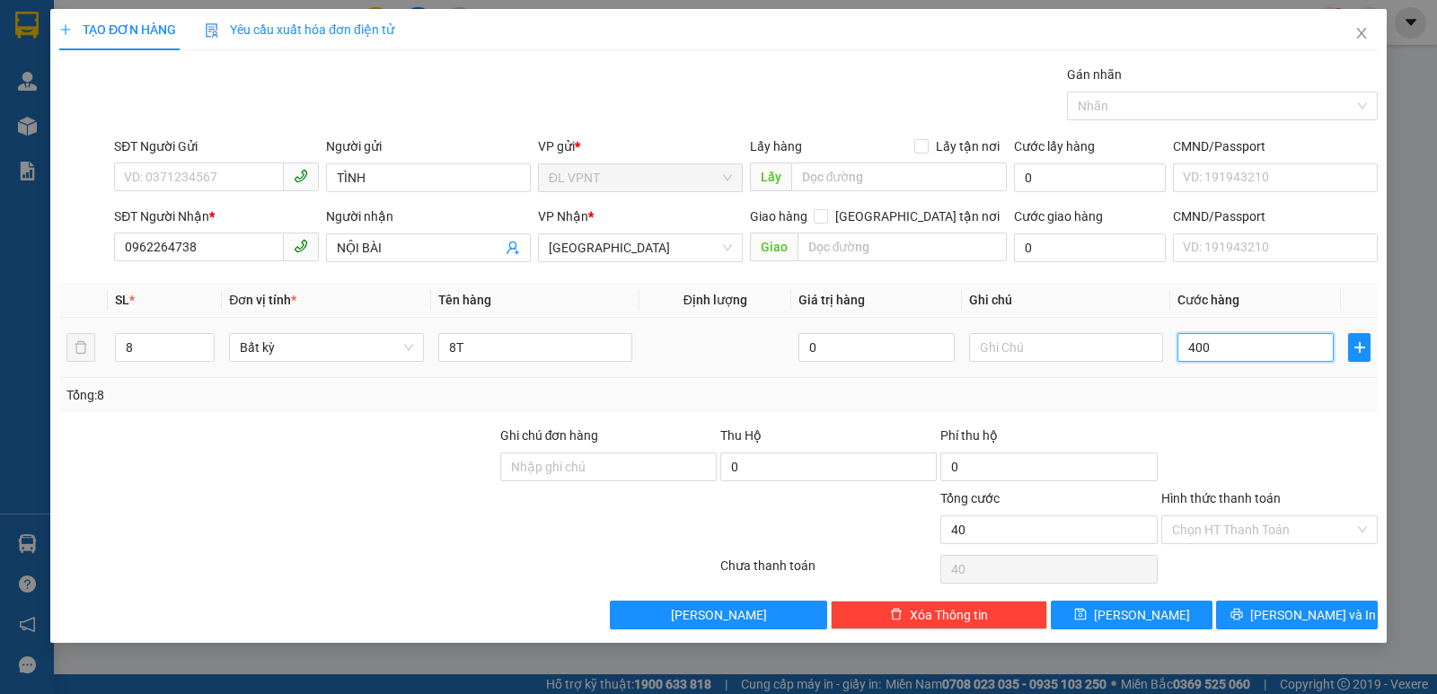
type input "400"
click at [1248, 351] on input "400" at bounding box center [1255, 347] width 156 height 29
click at [1236, 383] on div "Tổng: 8" at bounding box center [718, 395] width 1318 height 34
type input "400.000"
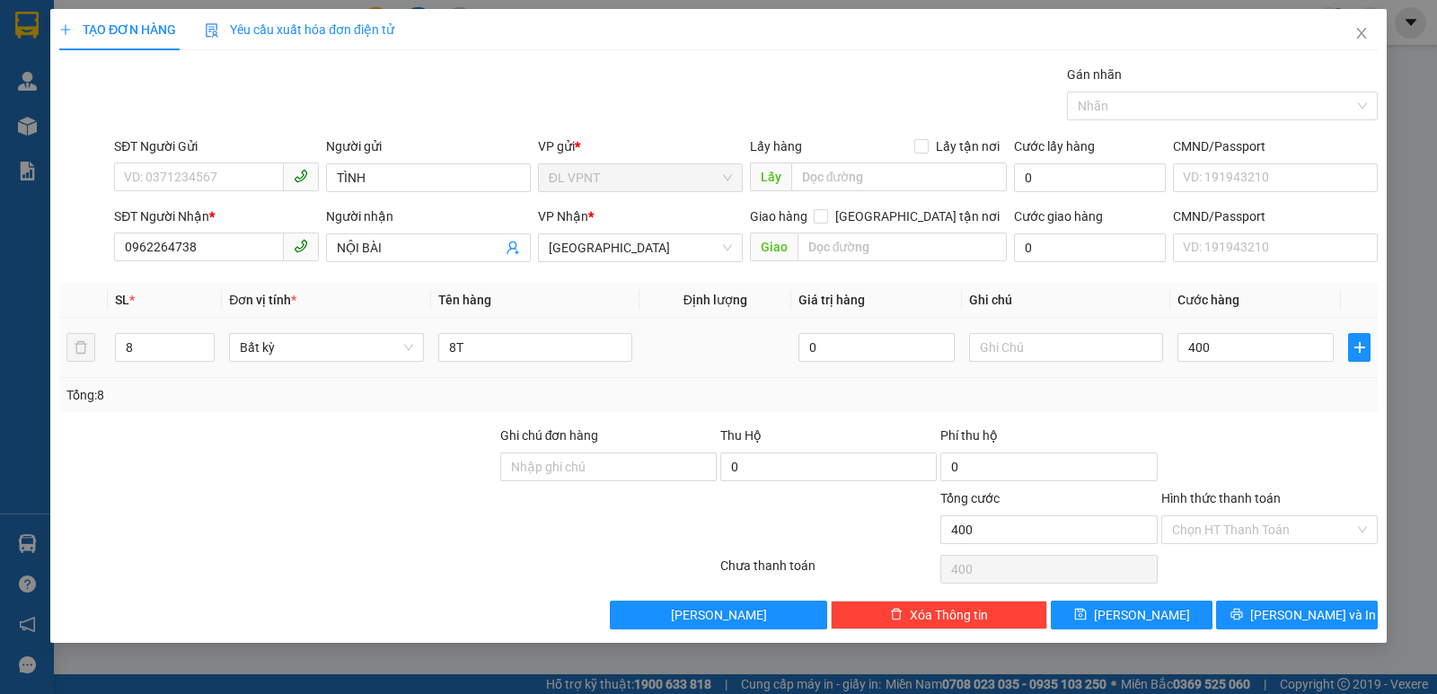
type input "400.000"
click at [1255, 620] on button "[PERSON_NAME] và In" at bounding box center [1297, 615] width 162 height 29
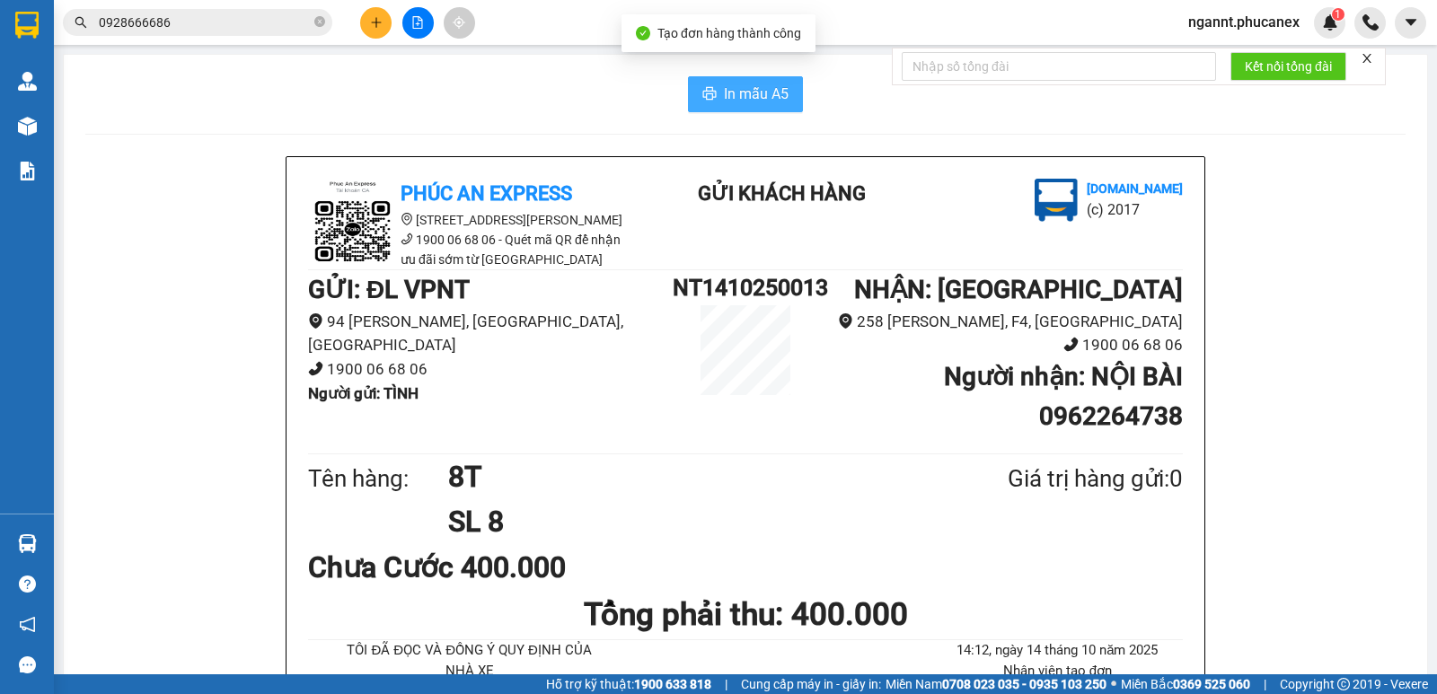
click at [751, 110] on button "In mẫu A5" at bounding box center [745, 94] width 115 height 36
click at [1203, 26] on span "ngannt.phucanex" at bounding box center [1244, 22] width 140 height 22
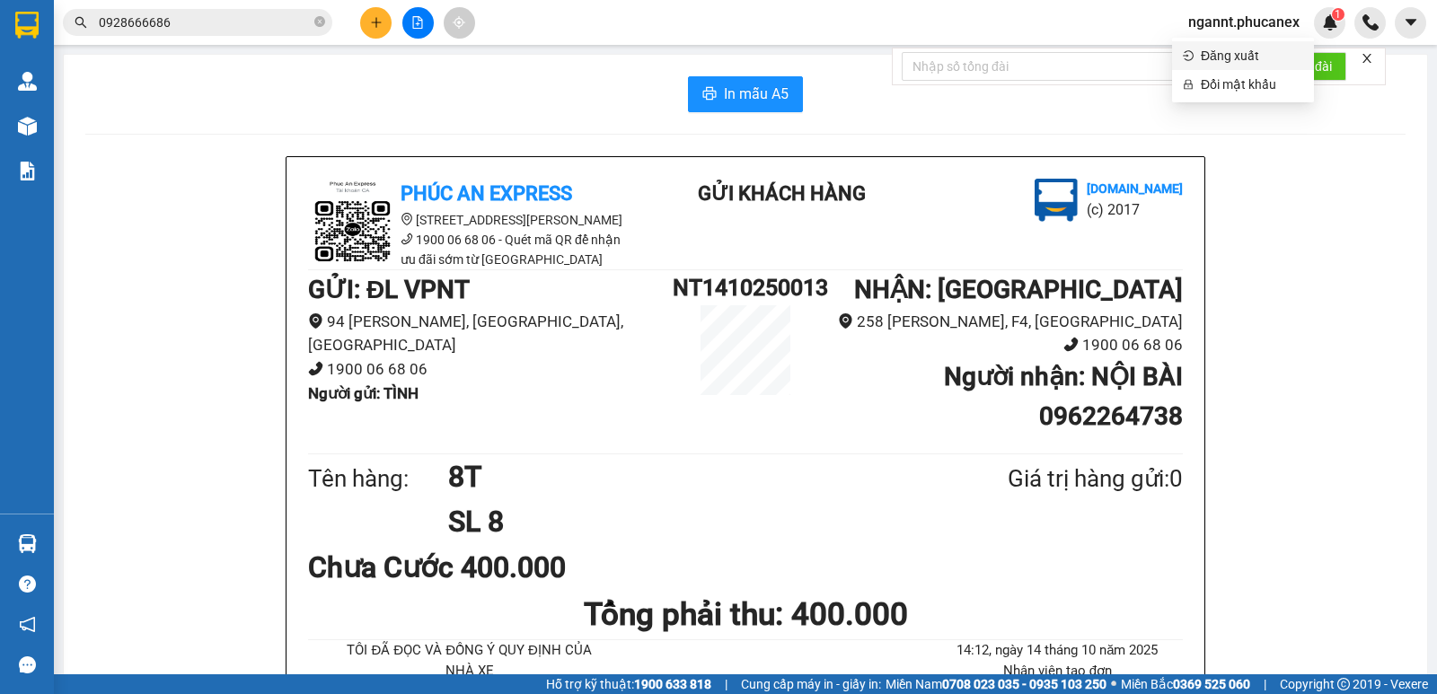
click at [1206, 61] on span "Đăng xuất" at bounding box center [1252, 56] width 102 height 20
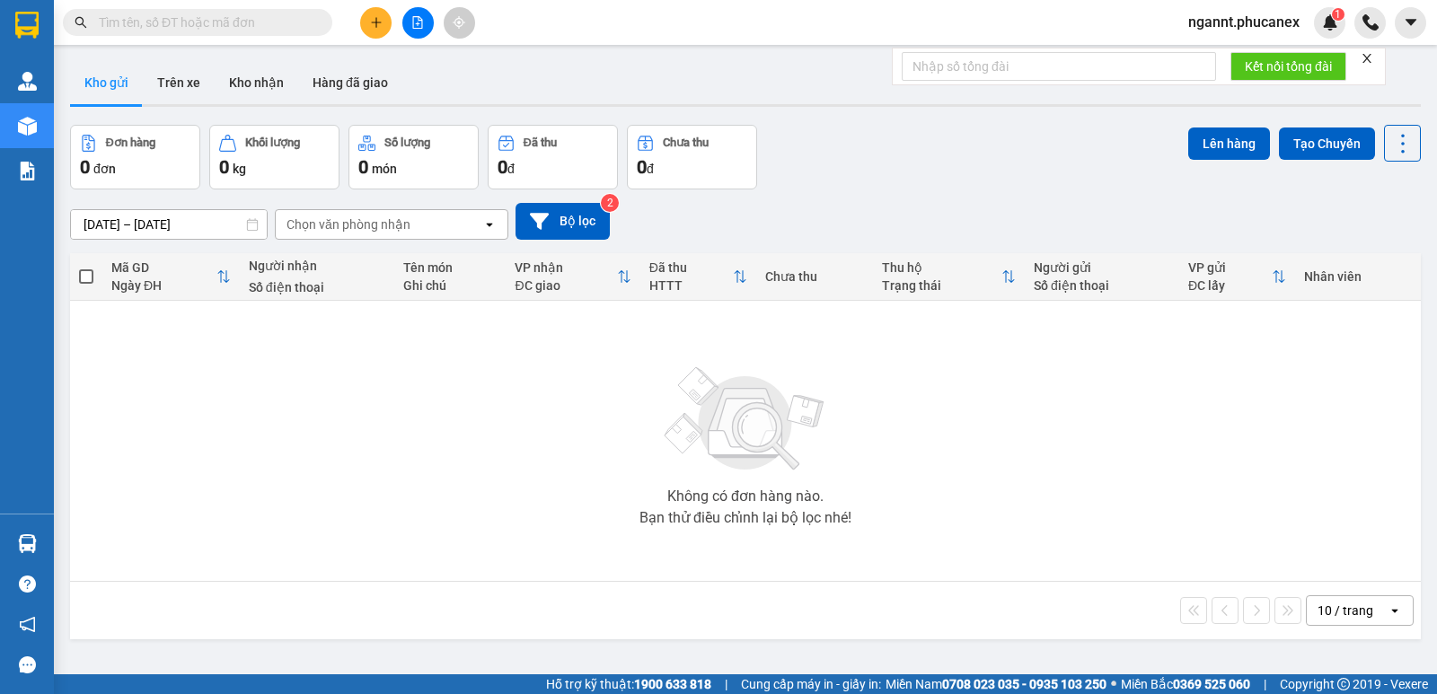
click at [1238, 22] on span "ngannt.phucanex" at bounding box center [1244, 22] width 140 height 22
click at [1245, 51] on span "Đăng xuất" at bounding box center [1252, 56] width 102 height 20
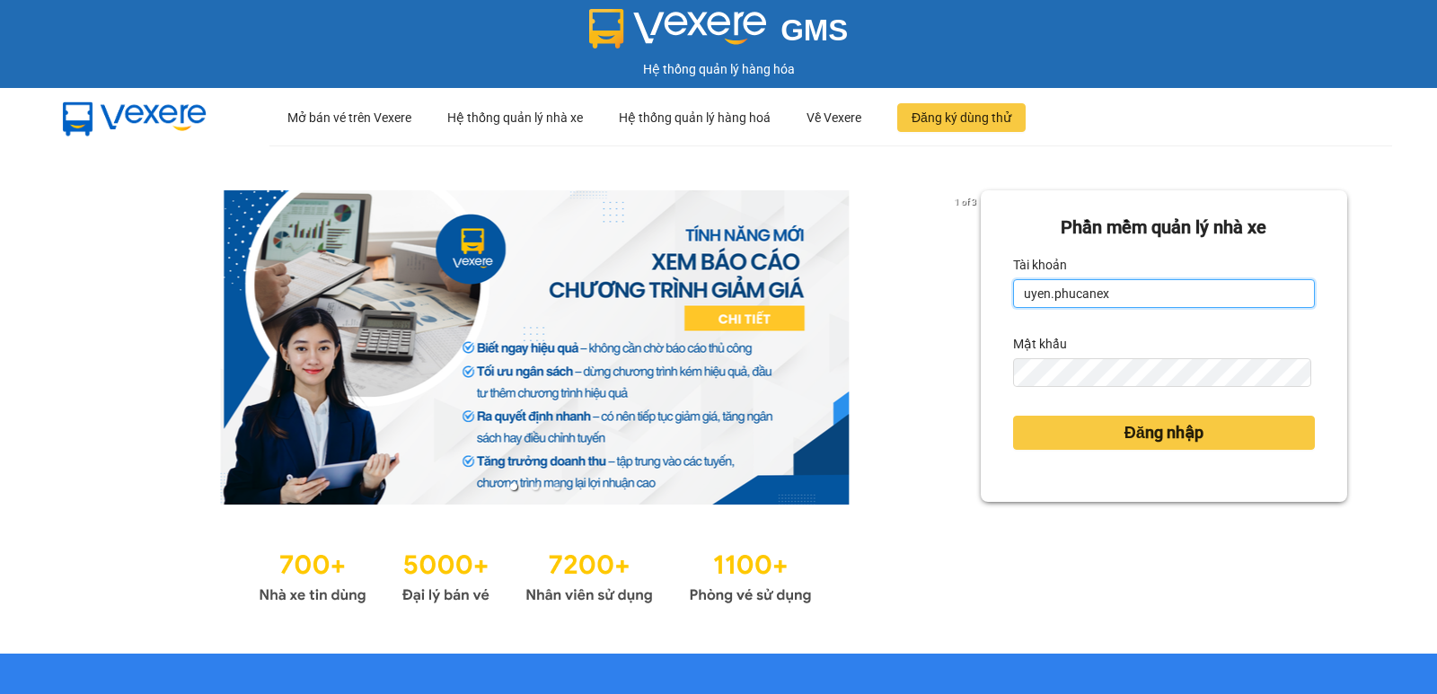
drag, startPoint x: 1139, startPoint y: 298, endPoint x: 967, endPoint y: 293, distance: 172.5
click at [981, 295] on div "Phần mềm quản lý nhà xe Tài khoản uyen.phucanex Mật khẩu Đăng nhập" at bounding box center [1164, 346] width 366 height 312
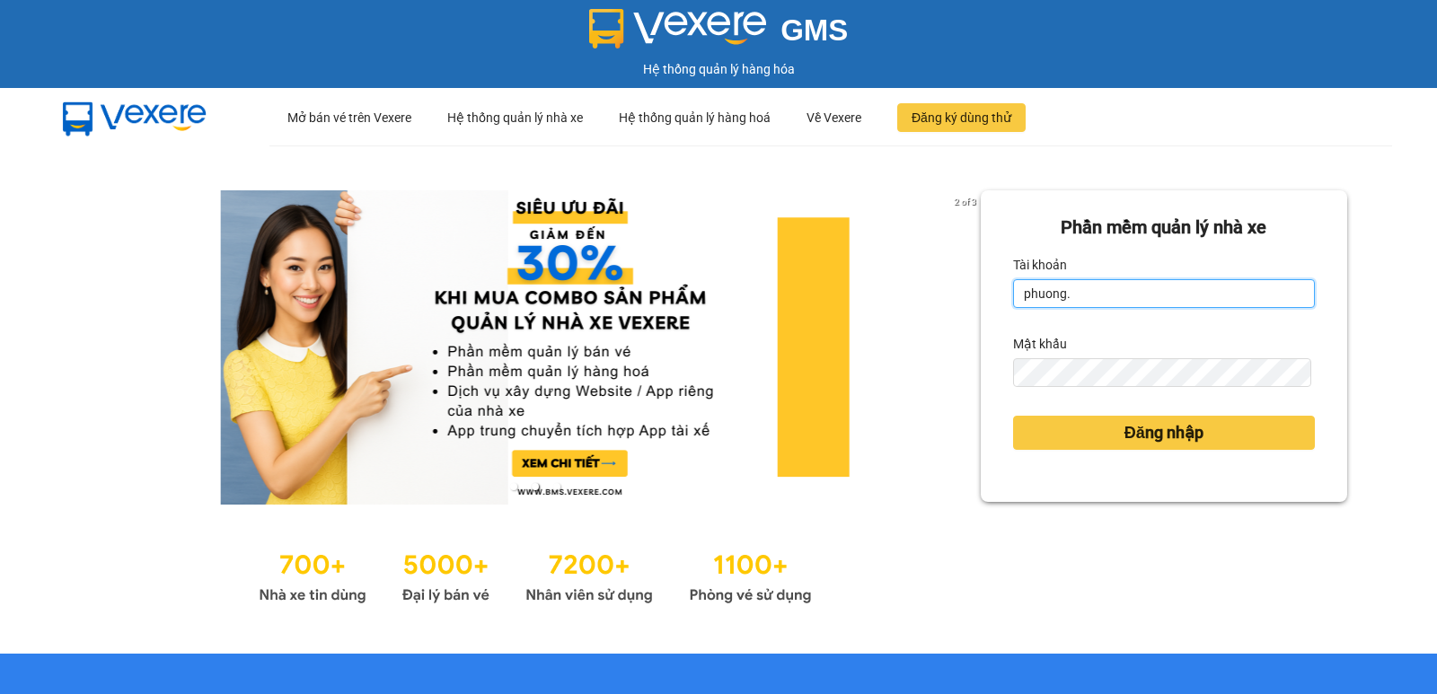
type input "phuong.phucanex"
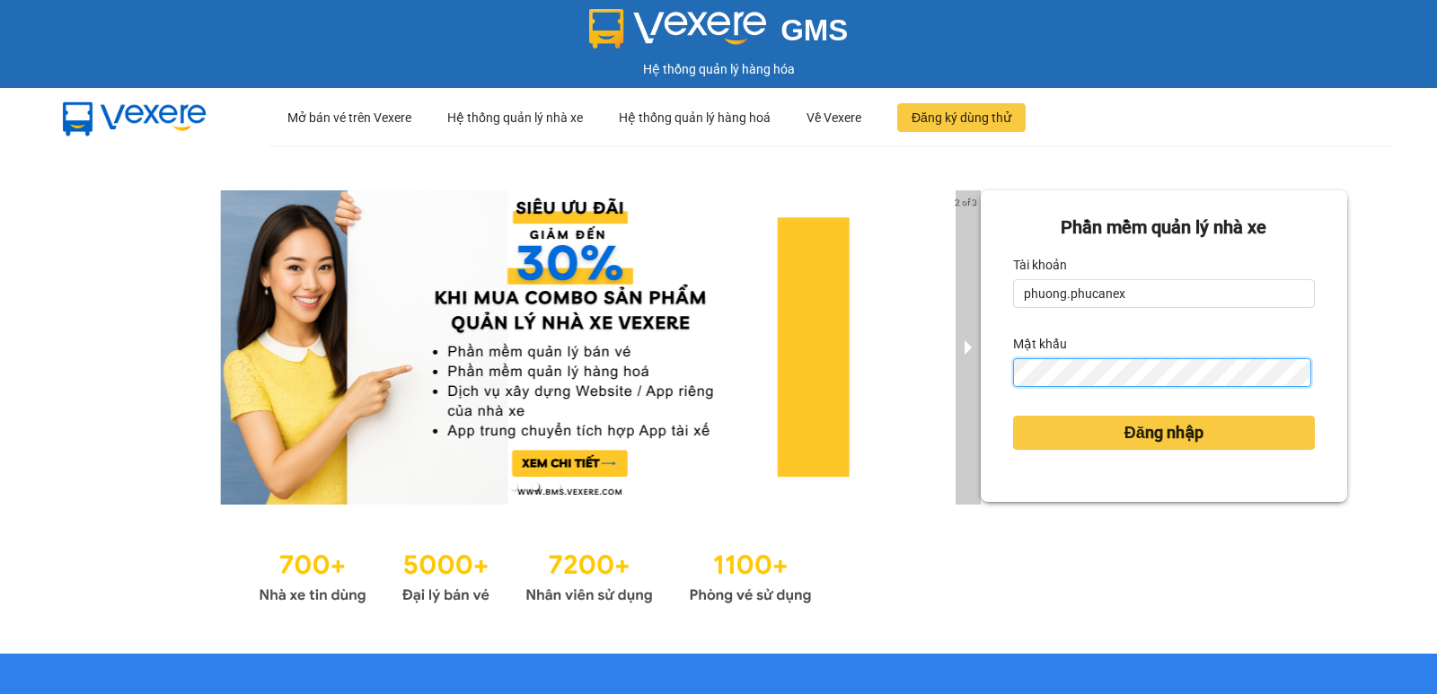
click at [955, 382] on div "2 of 3 Phần mềm quản lý nhà xe Tài khoản phuong.phucanex Mật khẩu Đăng nhập" at bounding box center [718, 399] width 1437 height 508
click at [1013, 416] on button "Đăng nhập" at bounding box center [1164, 433] width 302 height 34
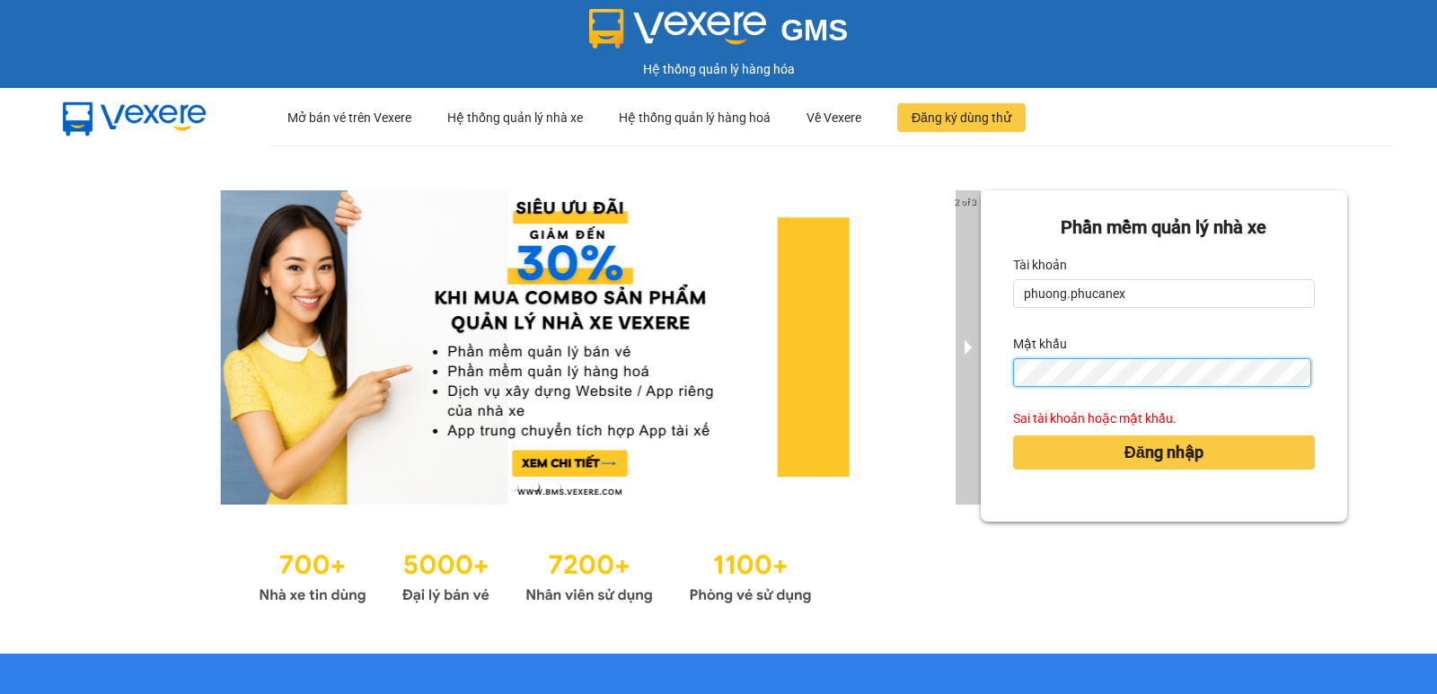
click at [1013, 435] on button "Đăng nhập" at bounding box center [1164, 452] width 302 height 34
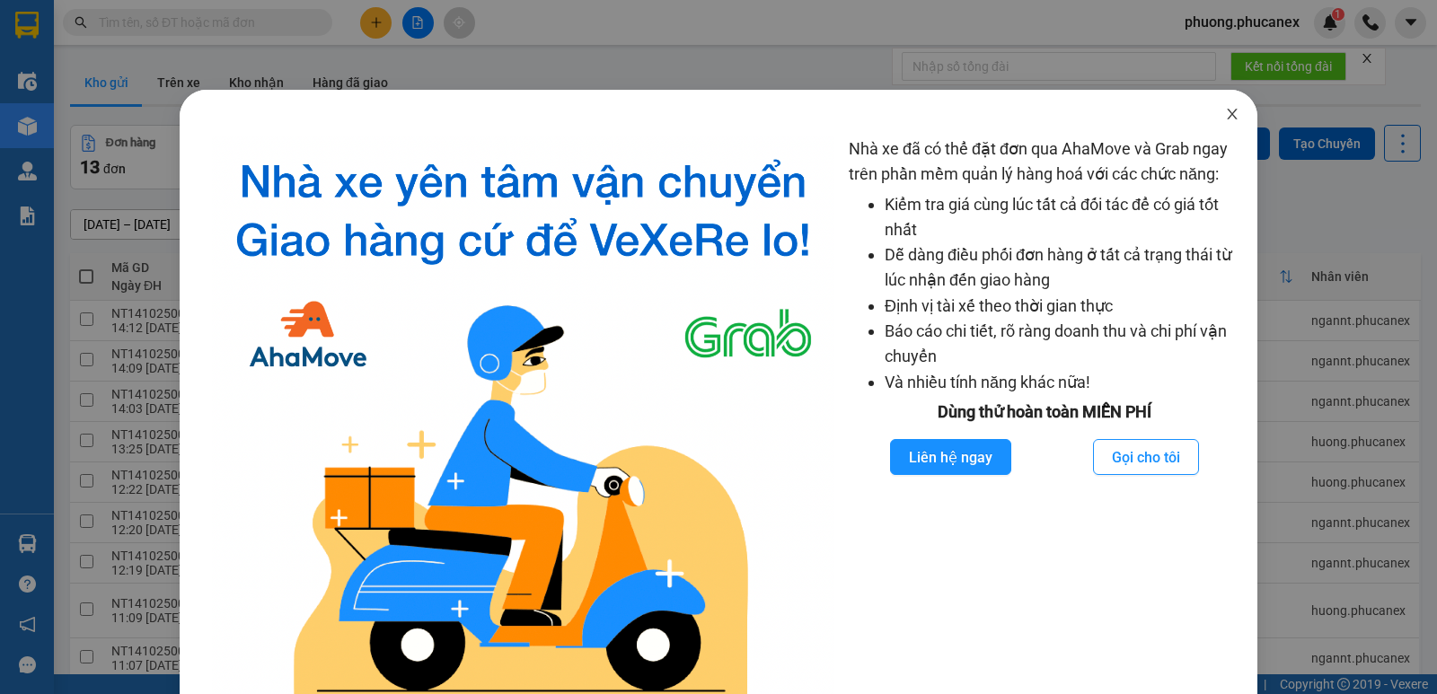
click at [1210, 116] on span "Close" at bounding box center [1232, 115] width 50 height 50
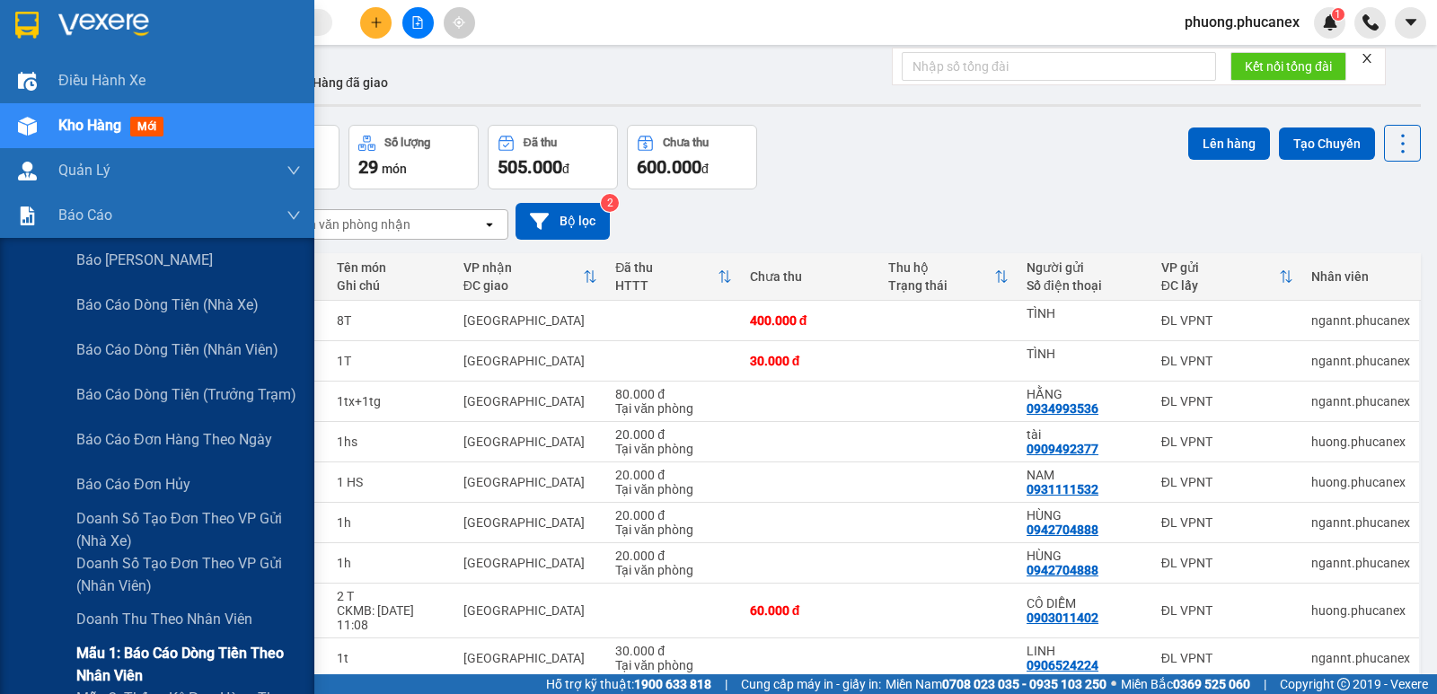
click at [164, 657] on span "Mẫu 1: Báo cáo dòng tiền theo nhân viên" at bounding box center [188, 664] width 224 height 45
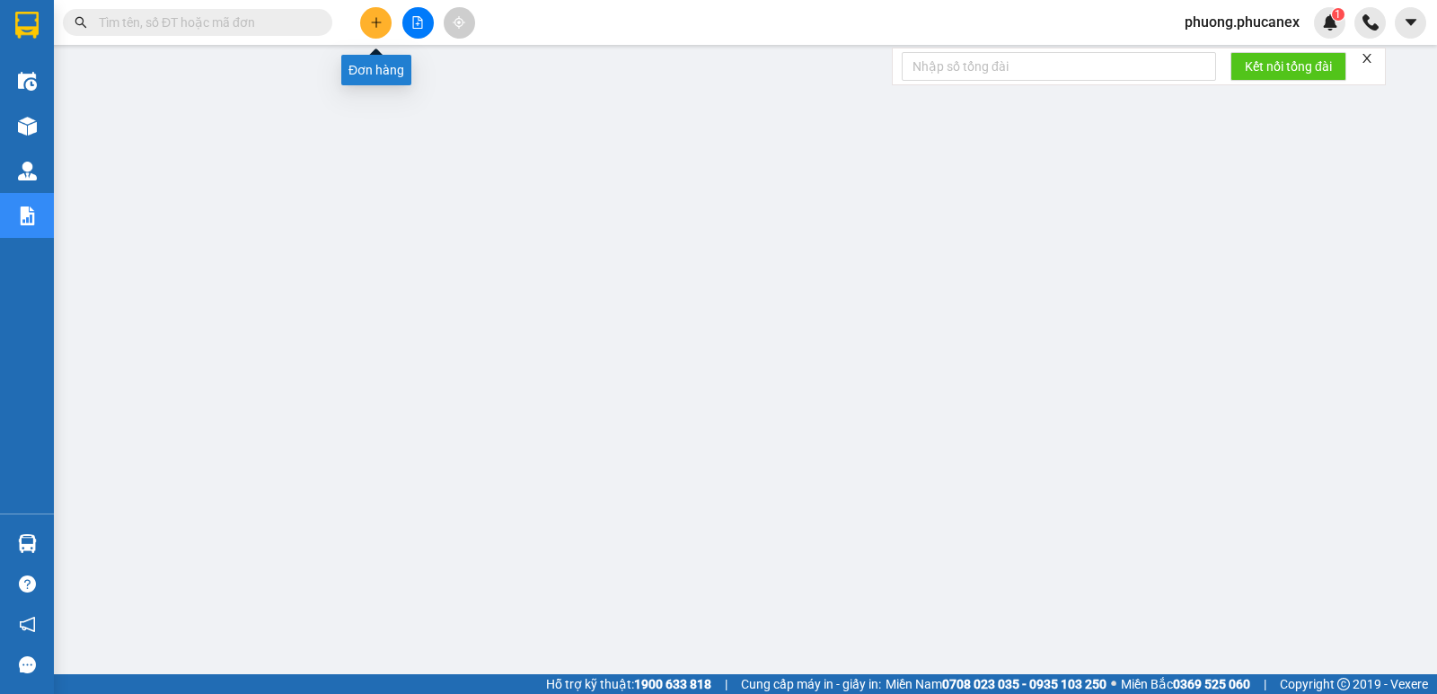
click at [377, 21] on icon "plus" at bounding box center [376, 22] width 13 height 13
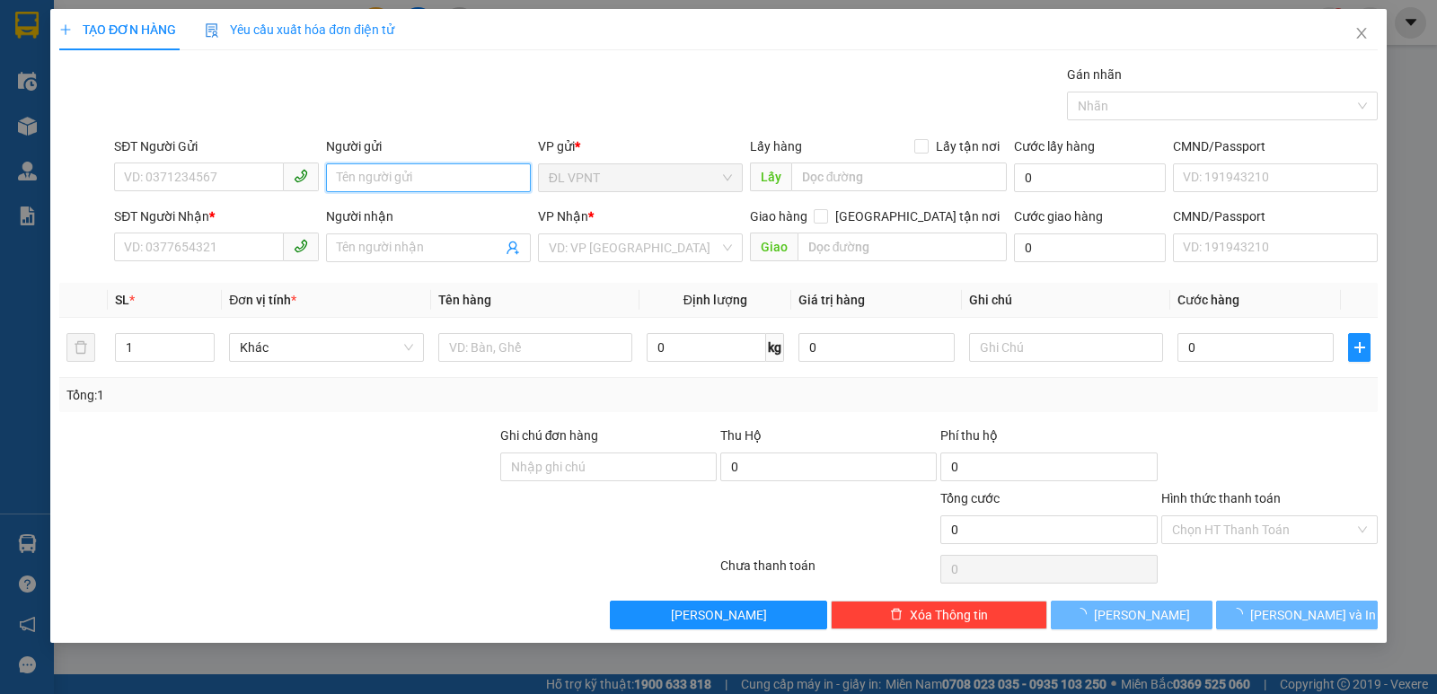
drag, startPoint x: 348, startPoint y: 168, endPoint x: 312, endPoint y: 172, distance: 37.0
click at [347, 168] on input "Người gửi" at bounding box center [428, 177] width 205 height 29
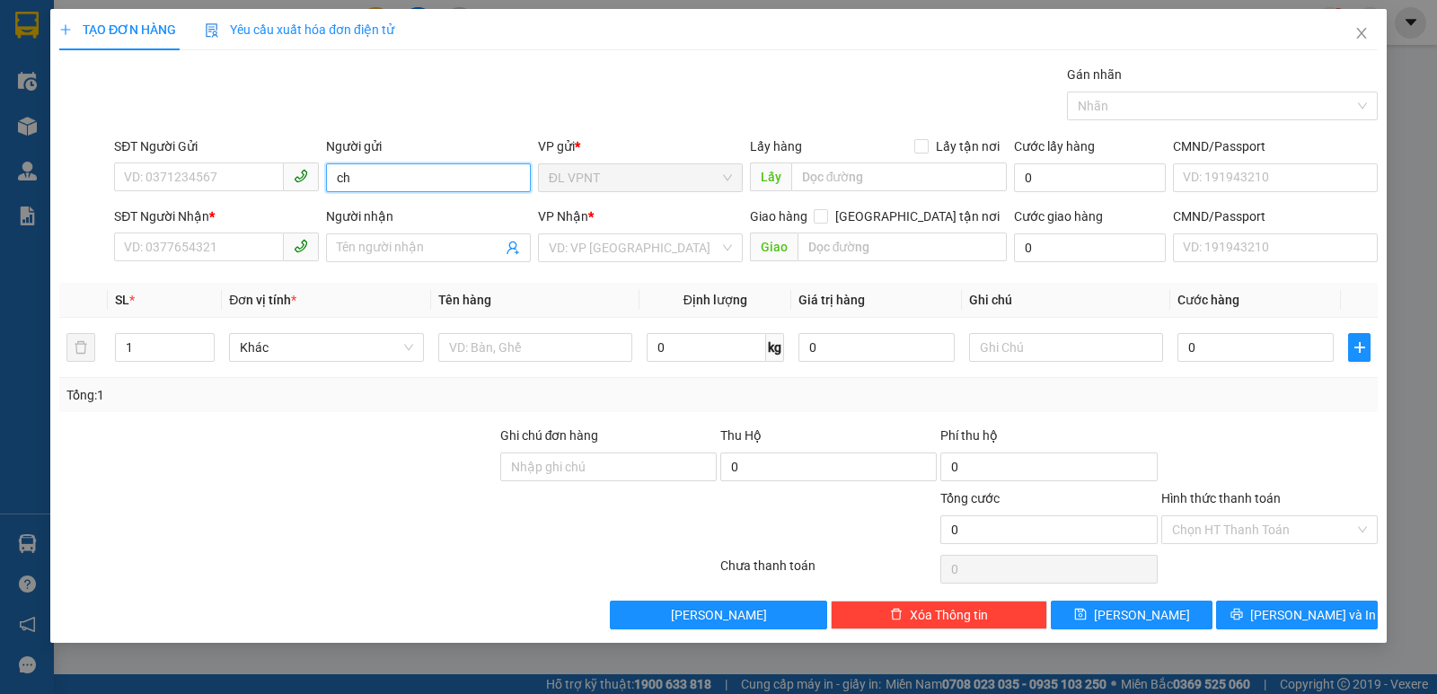
paste input "ú"
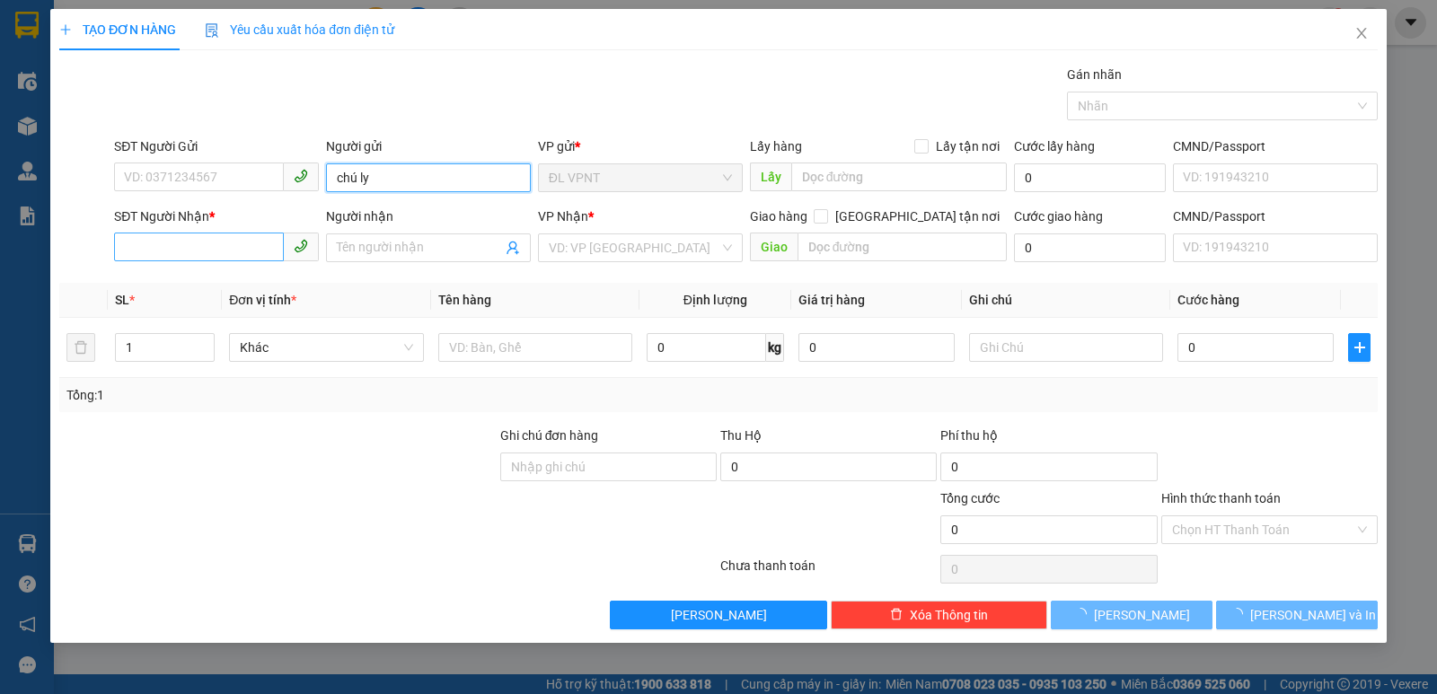
type input "chú ly"
click at [213, 245] on input "SĐT Người Nhận *" at bounding box center [199, 247] width 170 height 29
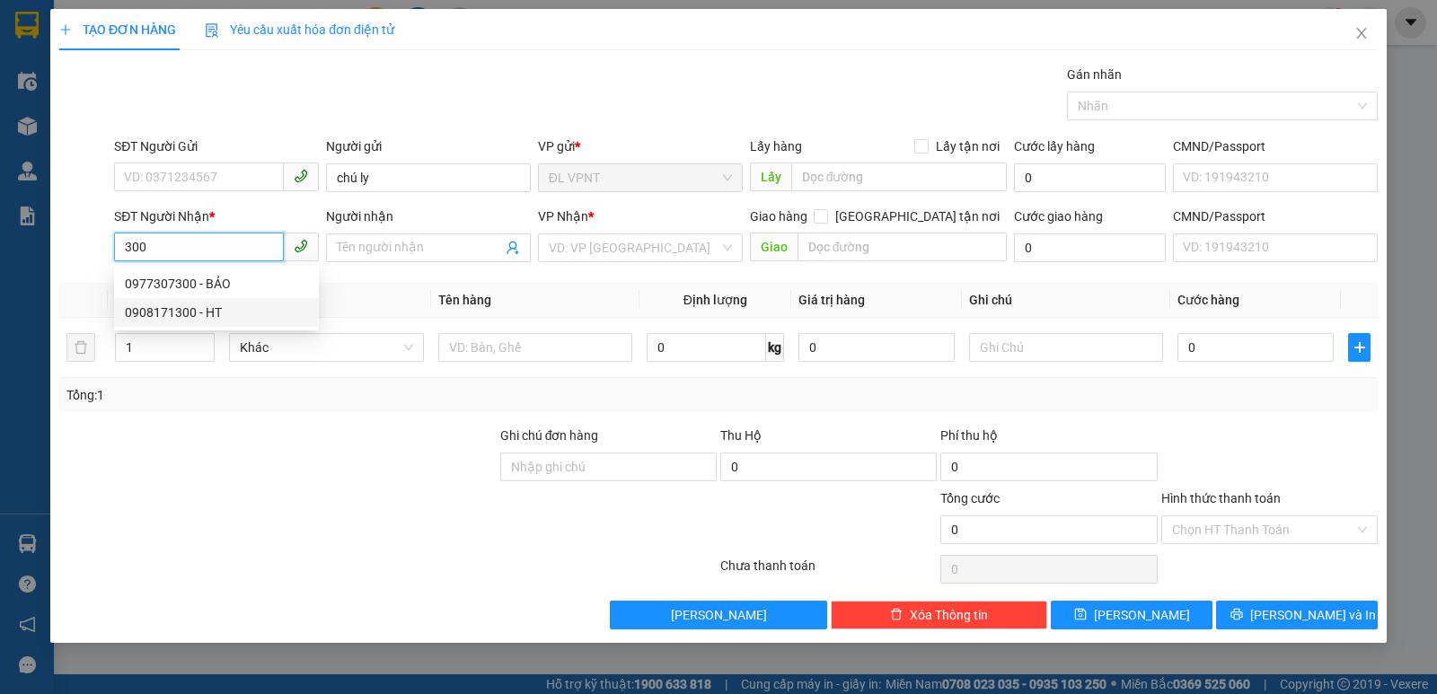
click at [194, 313] on div "0908171300 - HT" at bounding box center [216, 313] width 183 height 20
type input "0908171300"
type input "HT"
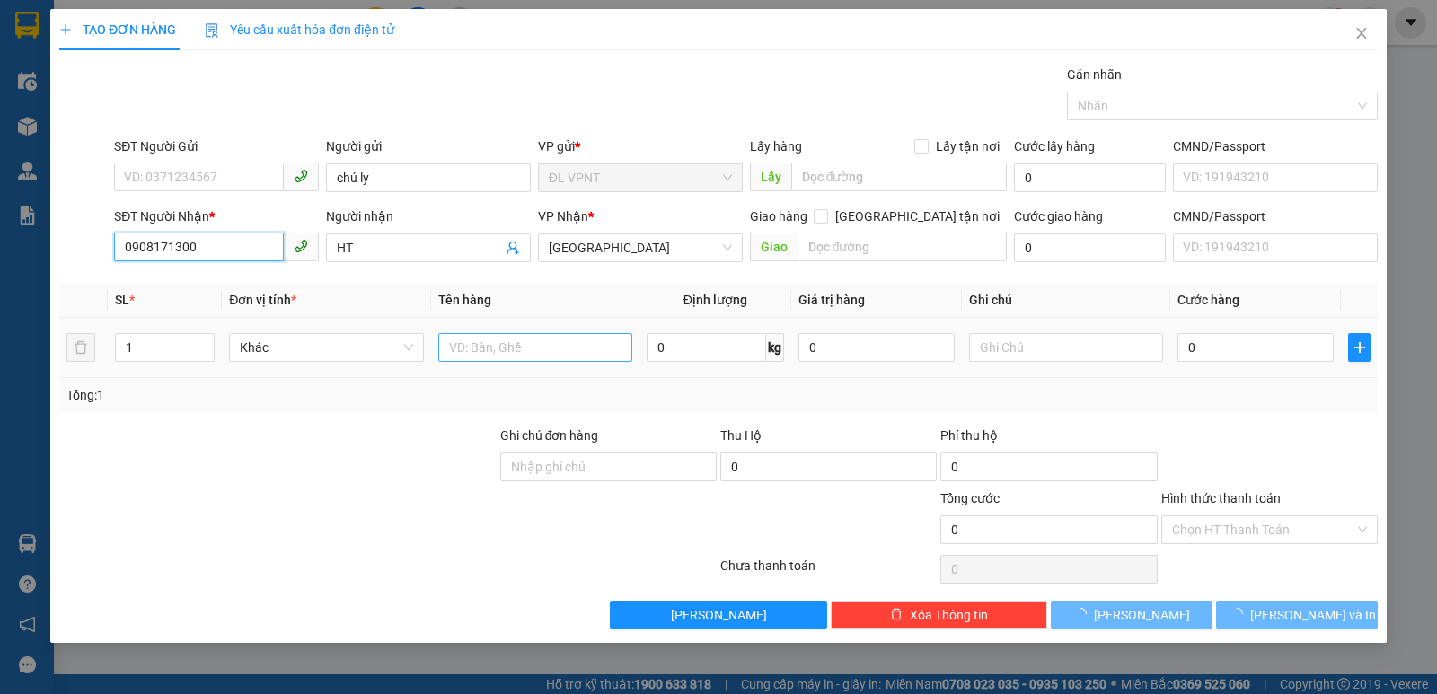
type input "0908171300"
click at [481, 349] on input "text" at bounding box center [535, 347] width 194 height 29
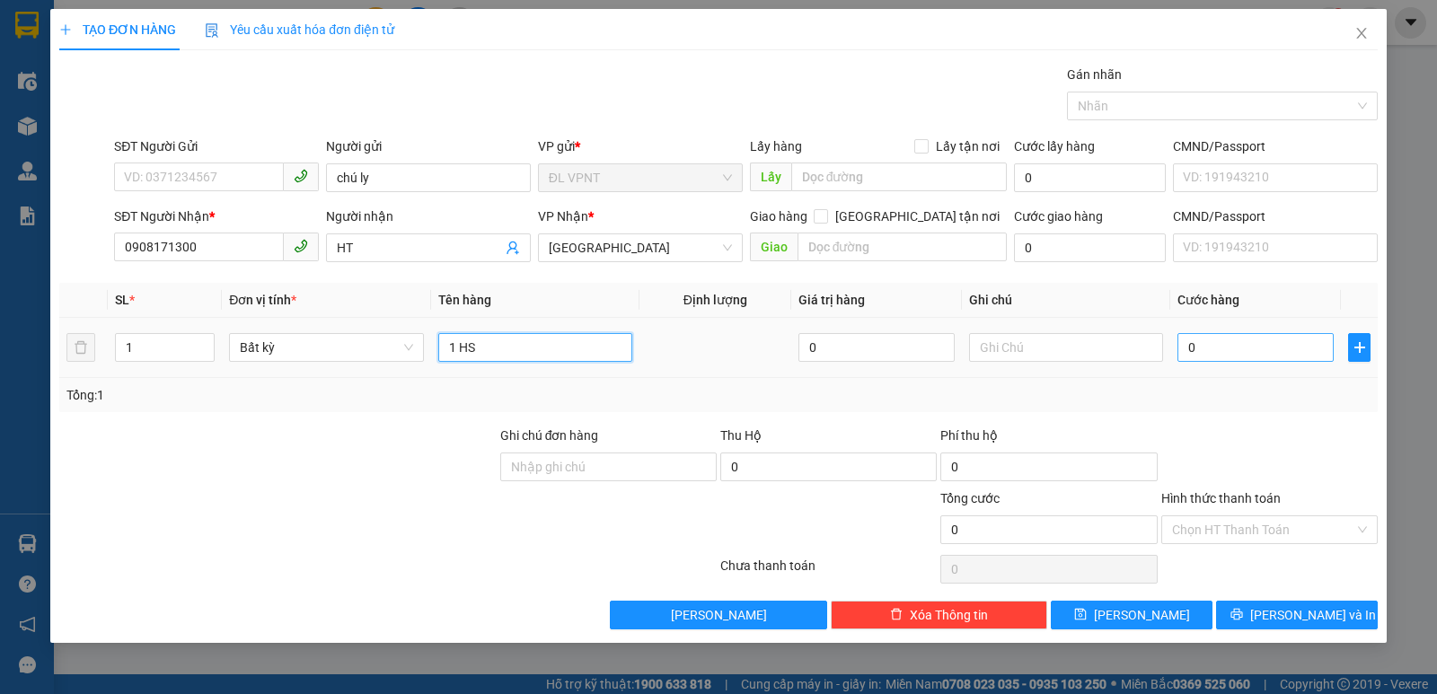
type input "1 HS"
click at [1226, 340] on input "0" at bounding box center [1255, 347] width 156 height 29
type input "2"
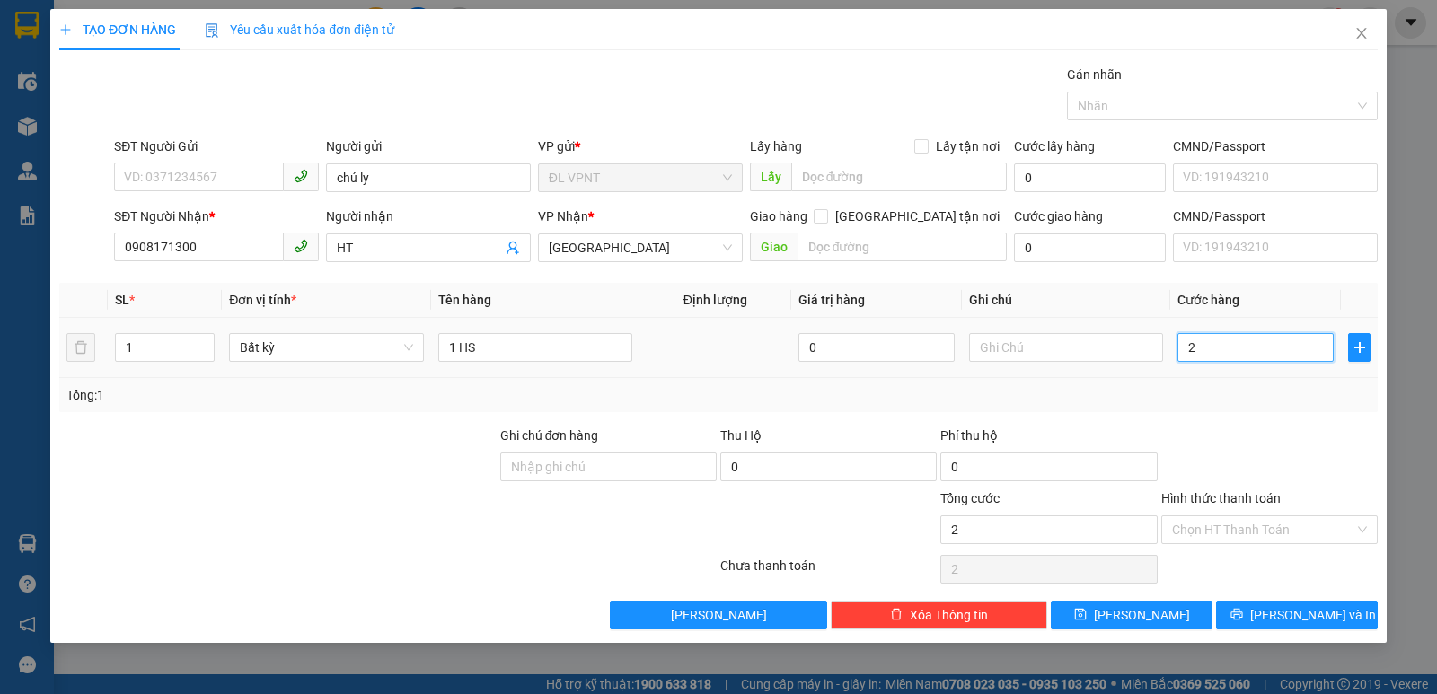
type input "20"
click at [1307, 612] on span "[PERSON_NAME] và In" at bounding box center [1313, 615] width 126 height 20
type input "20.000"
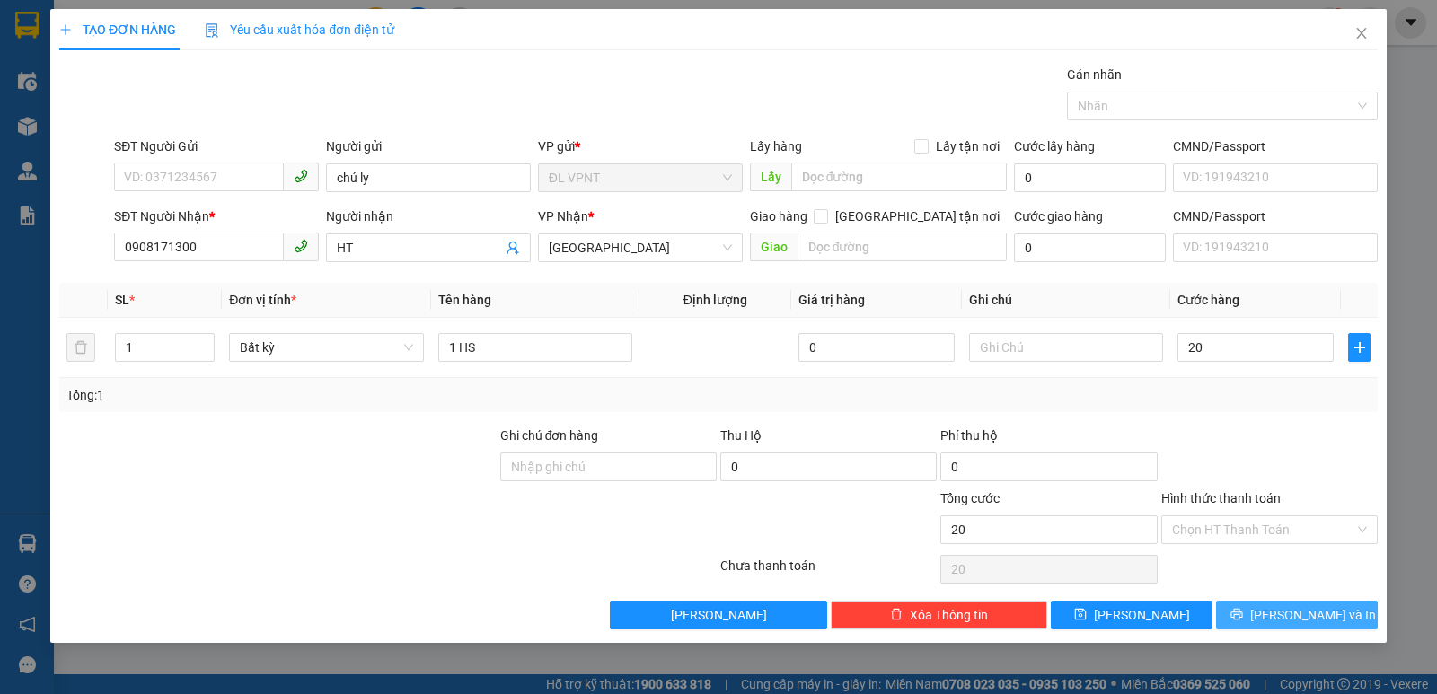
type input "20.000"
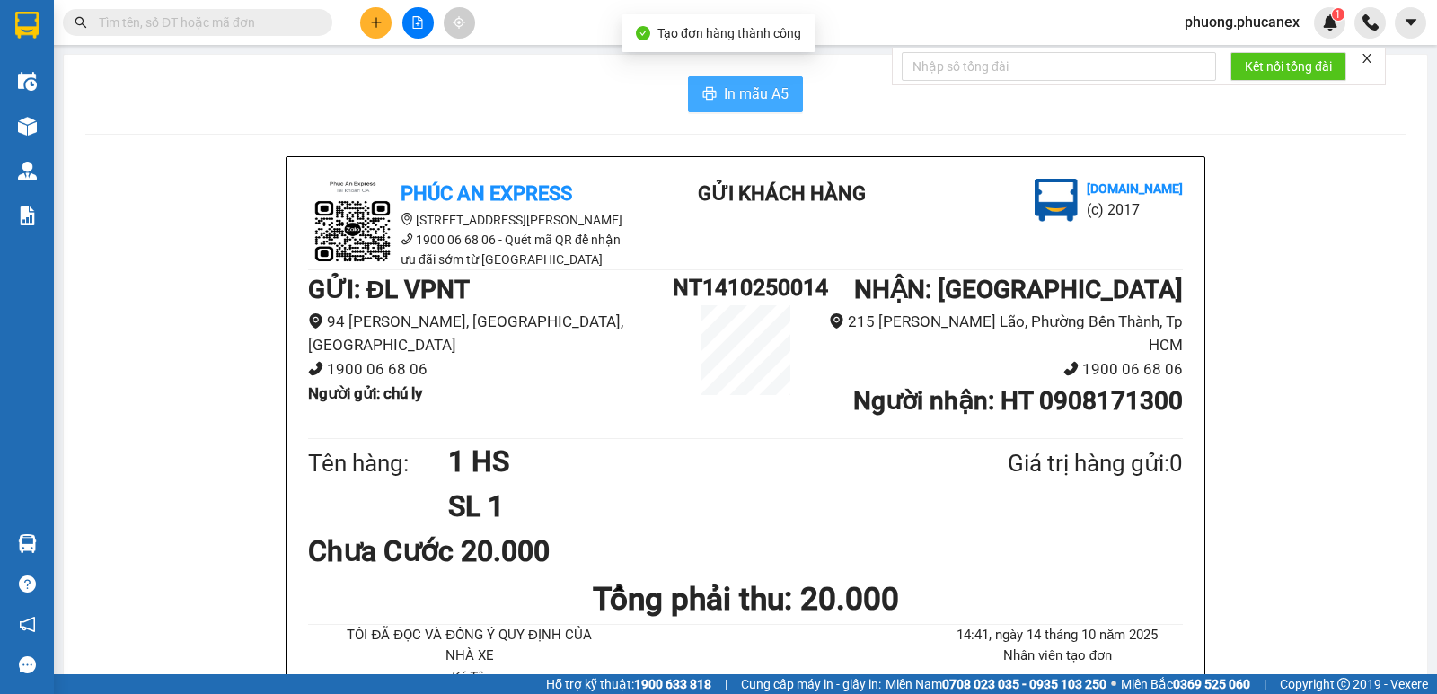
click at [716, 77] on button "In mẫu A5" at bounding box center [745, 94] width 115 height 36
